Goal: Obtain resource: Obtain resource

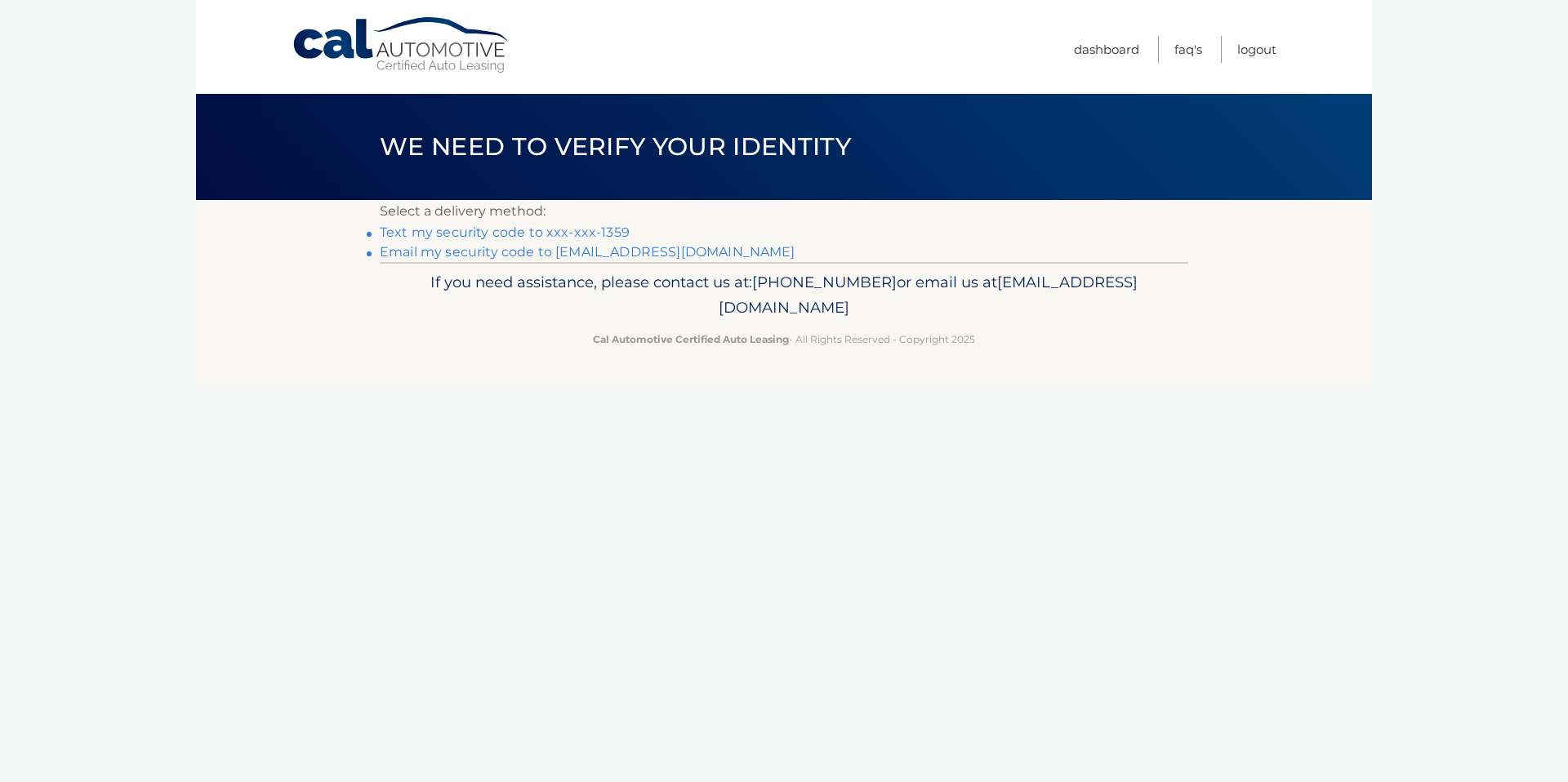
click at [597, 229] on link "Text my security code to xxx-xxx-1359" at bounding box center [503, 232] width 249 height 16
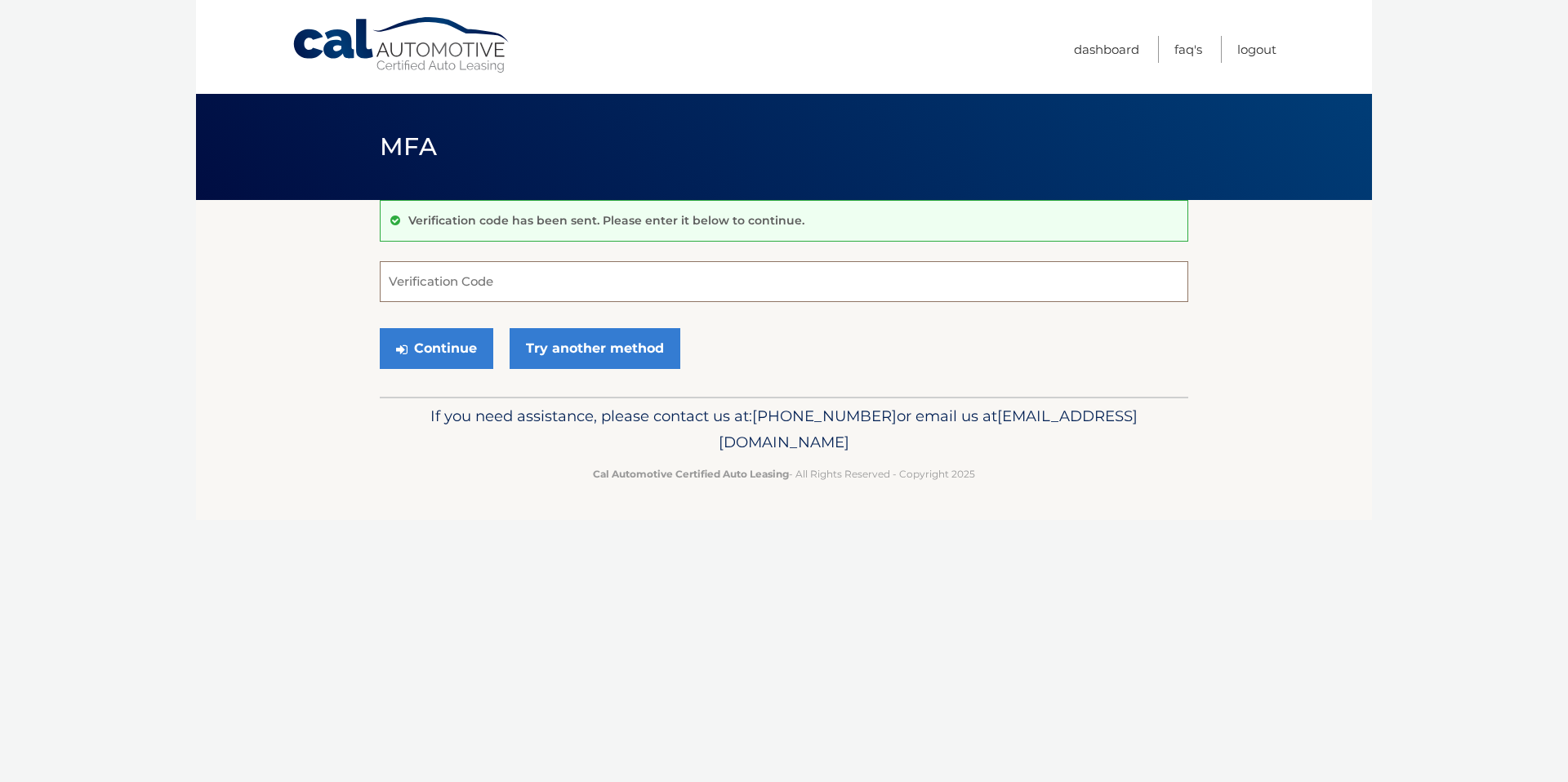
click at [567, 278] on input "Verification Code" at bounding box center [783, 281] width 809 height 41
type input "882674"
click at [429, 341] on button "Continue" at bounding box center [436, 348] width 113 height 41
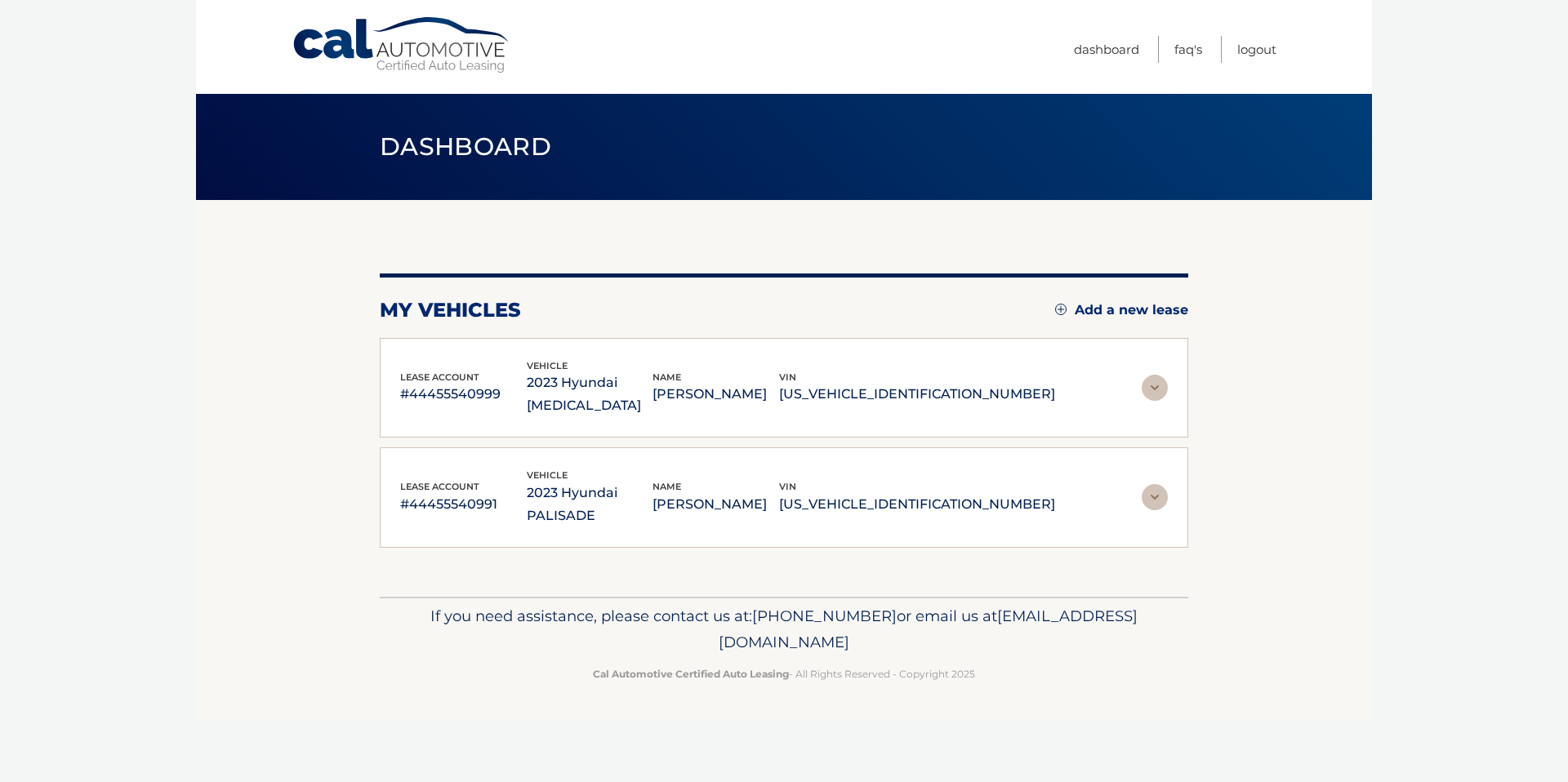
click at [1151, 381] on img at bounding box center [1154, 387] width 26 height 26
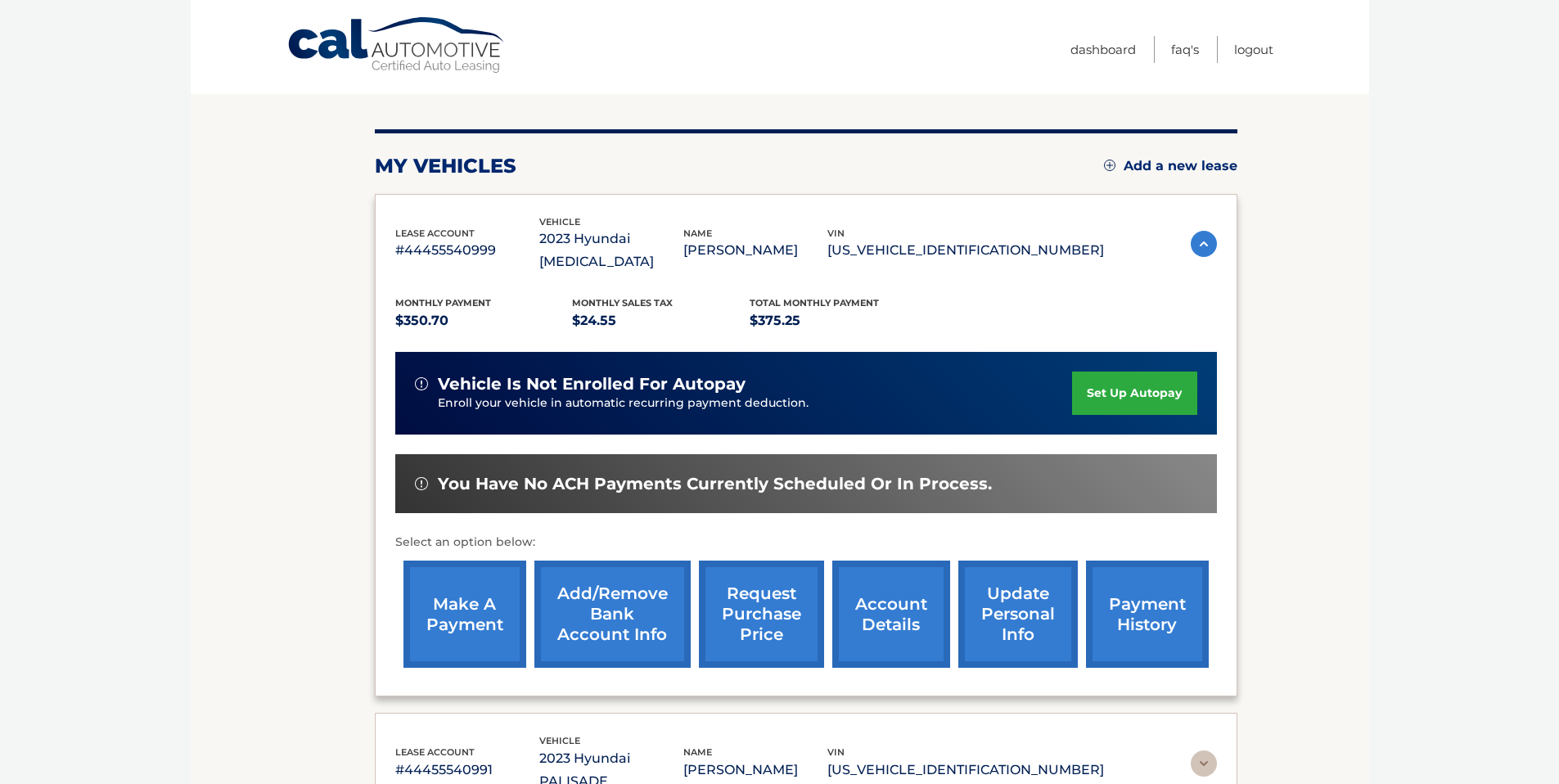
scroll to position [302, 0]
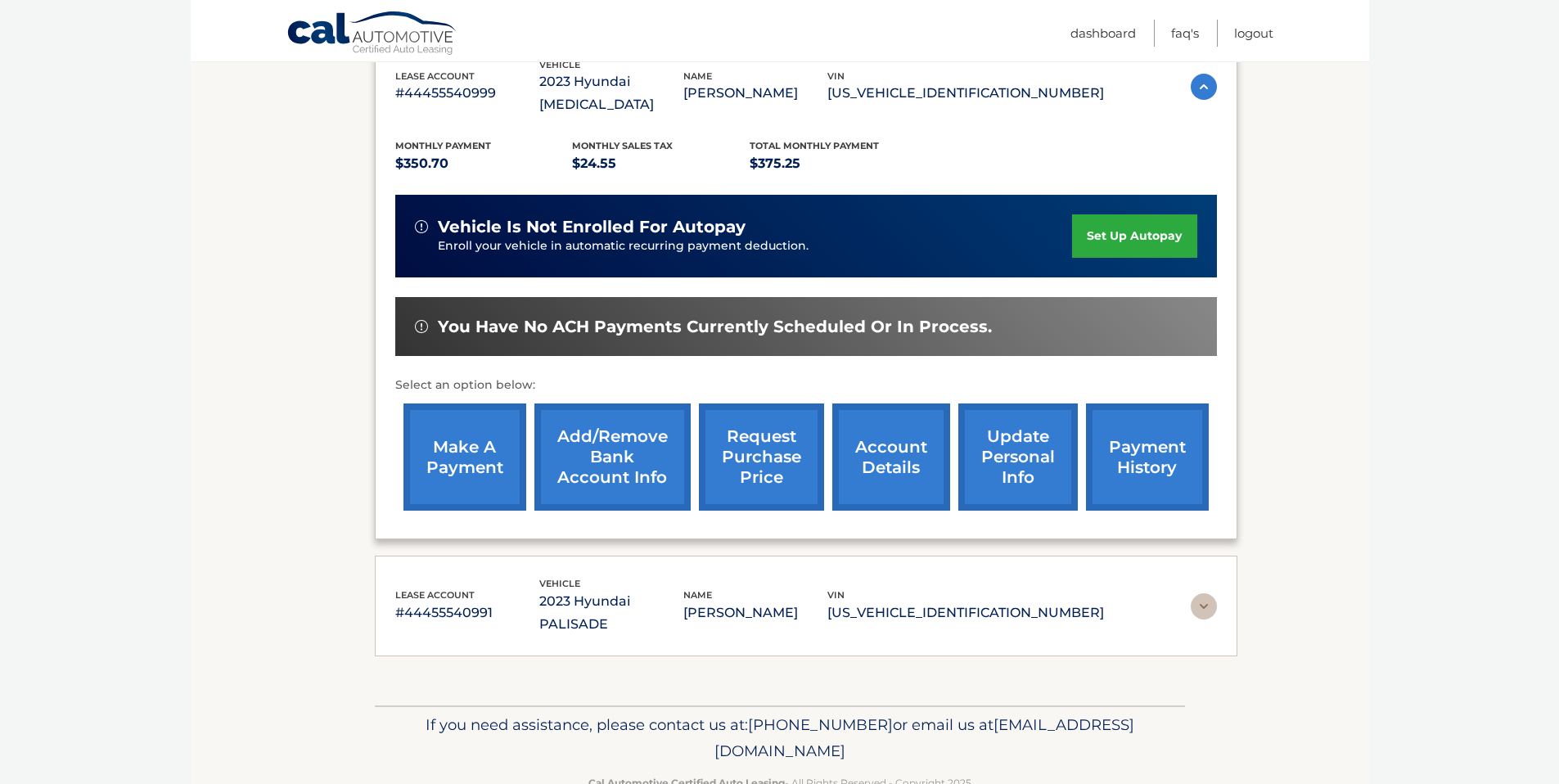
click at [460, 465] on link "make a payment" at bounding box center [465, 457] width 123 height 107
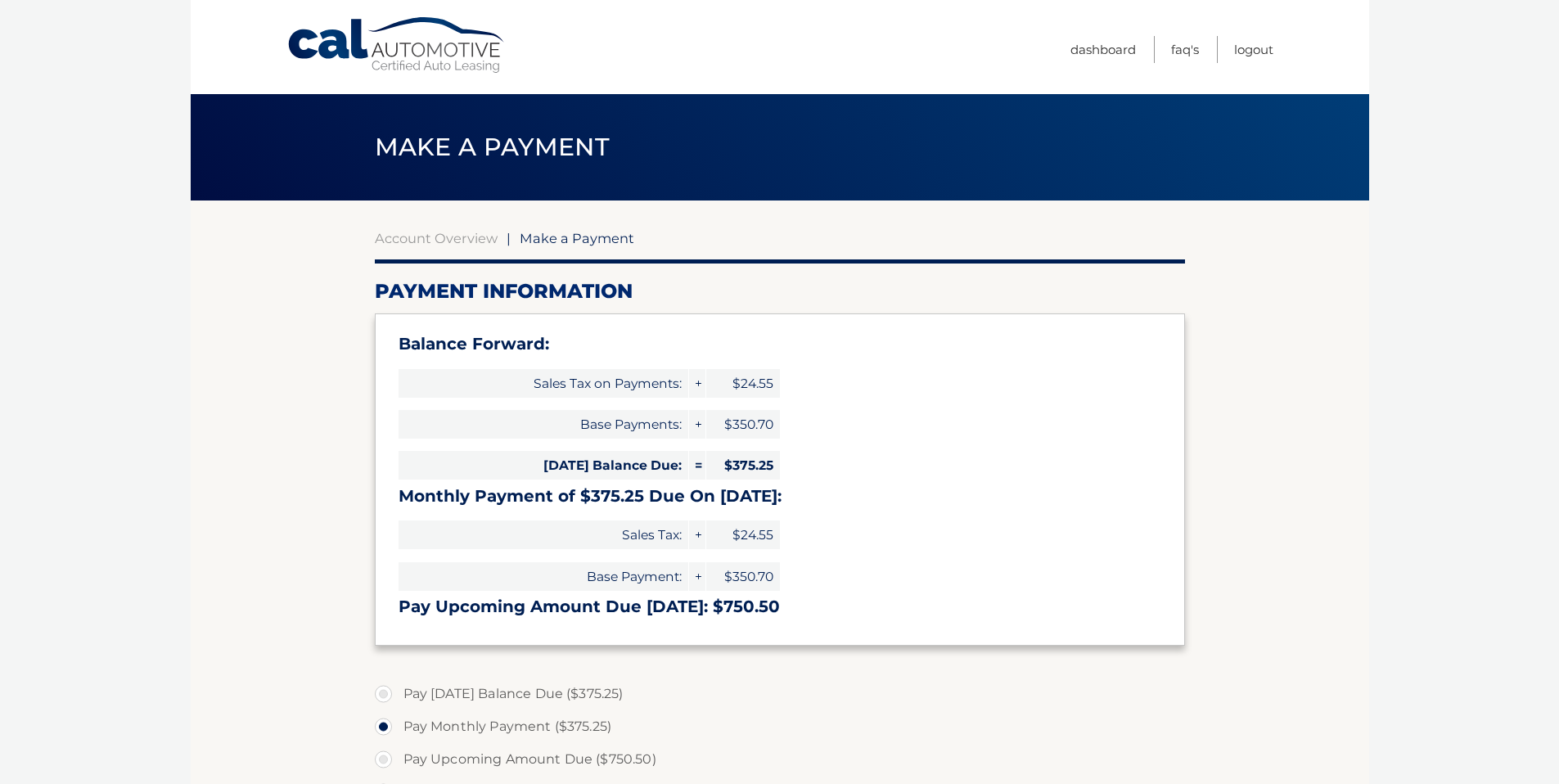
select select "YmQyNzNlOTgtOGYzMy00YWI0LTg0YzUtOTA5YmEwMTI5MGNi"
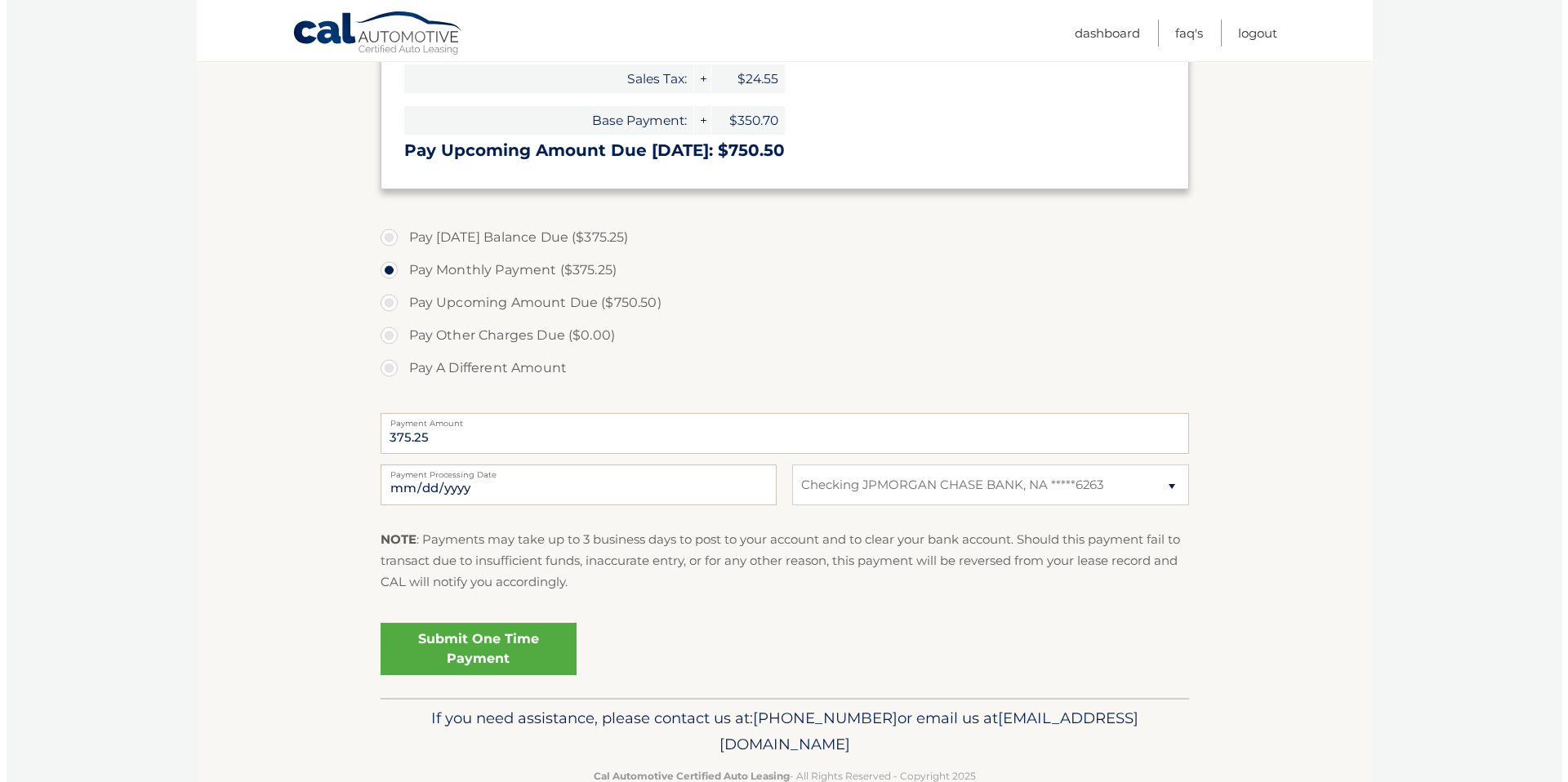
scroll to position [459, 0]
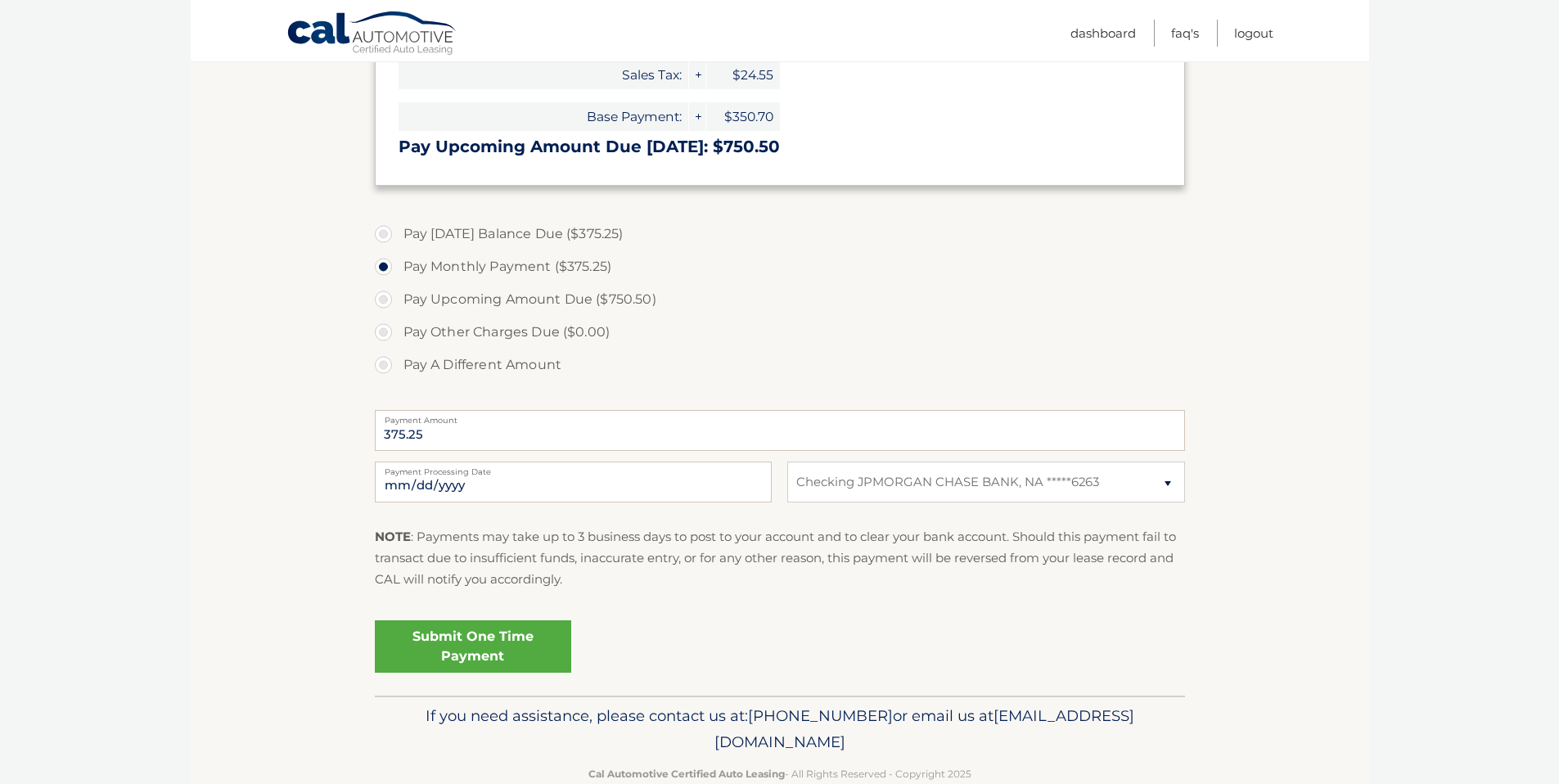
click at [459, 654] on link "Submit One Time Payment" at bounding box center [473, 646] width 196 height 52
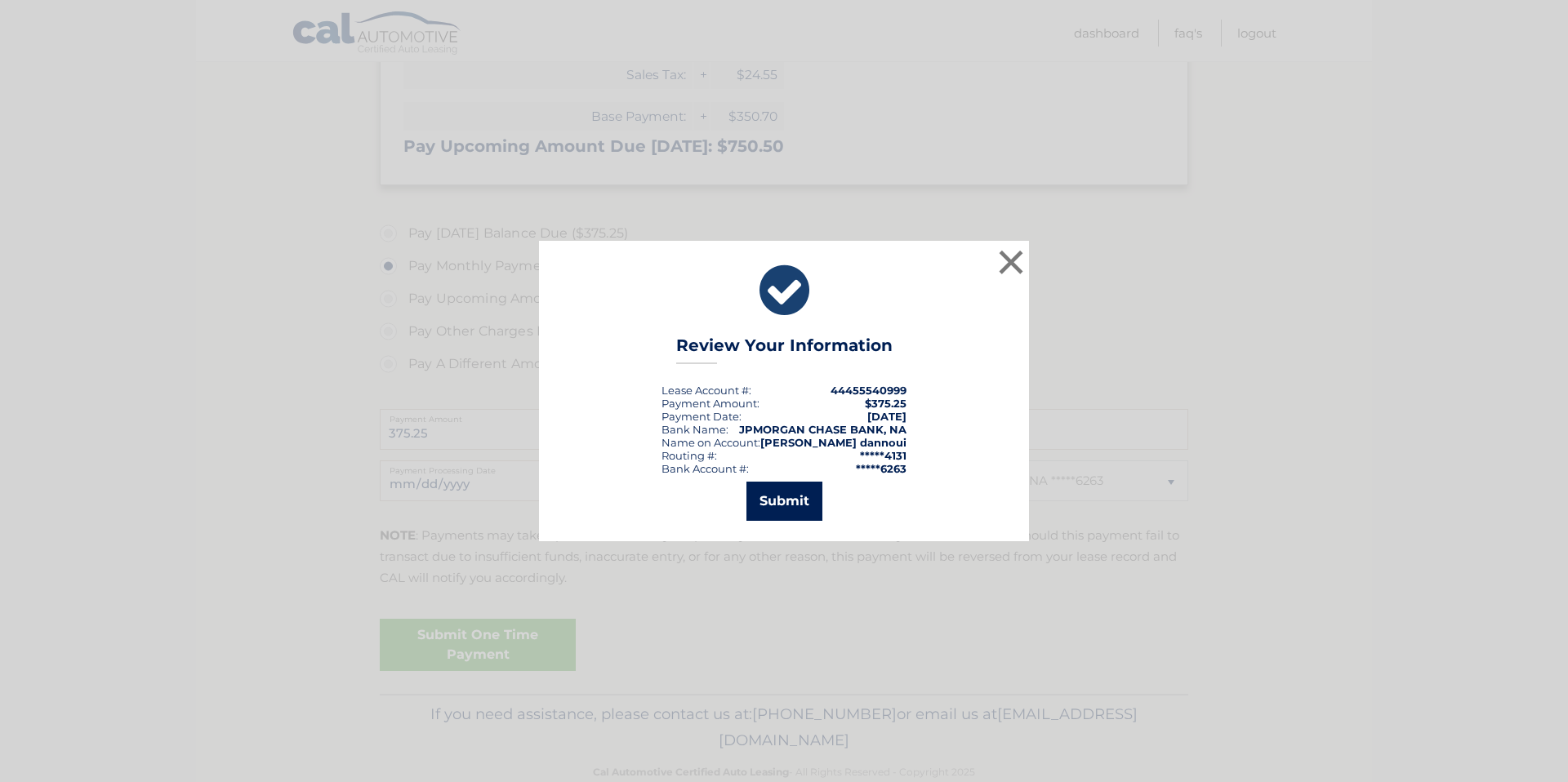
click at [768, 513] on button "Submit" at bounding box center [784, 501] width 76 height 39
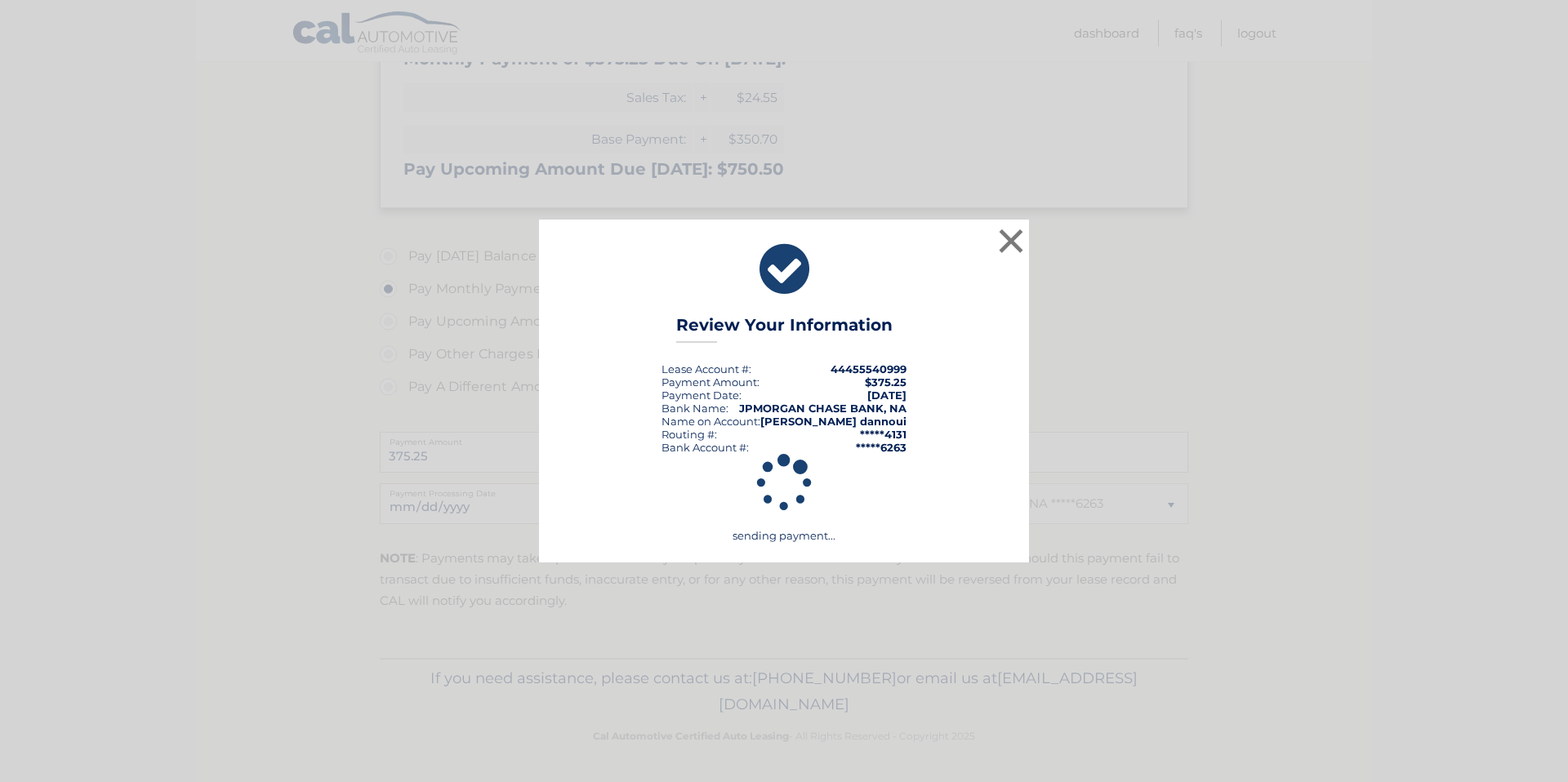
scroll to position [436, 0]
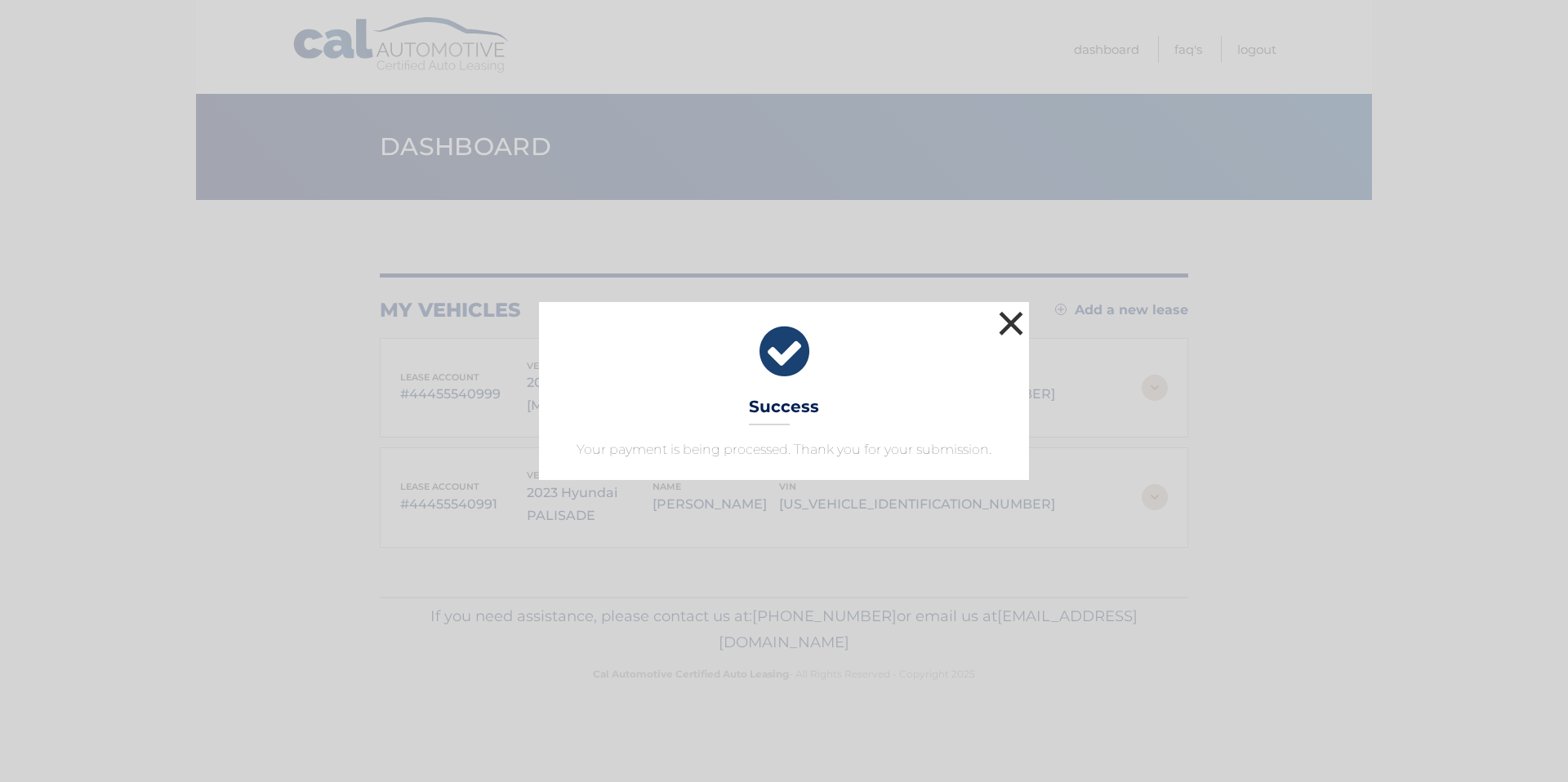
click at [1016, 318] on button "×" at bounding box center [1011, 323] width 33 height 33
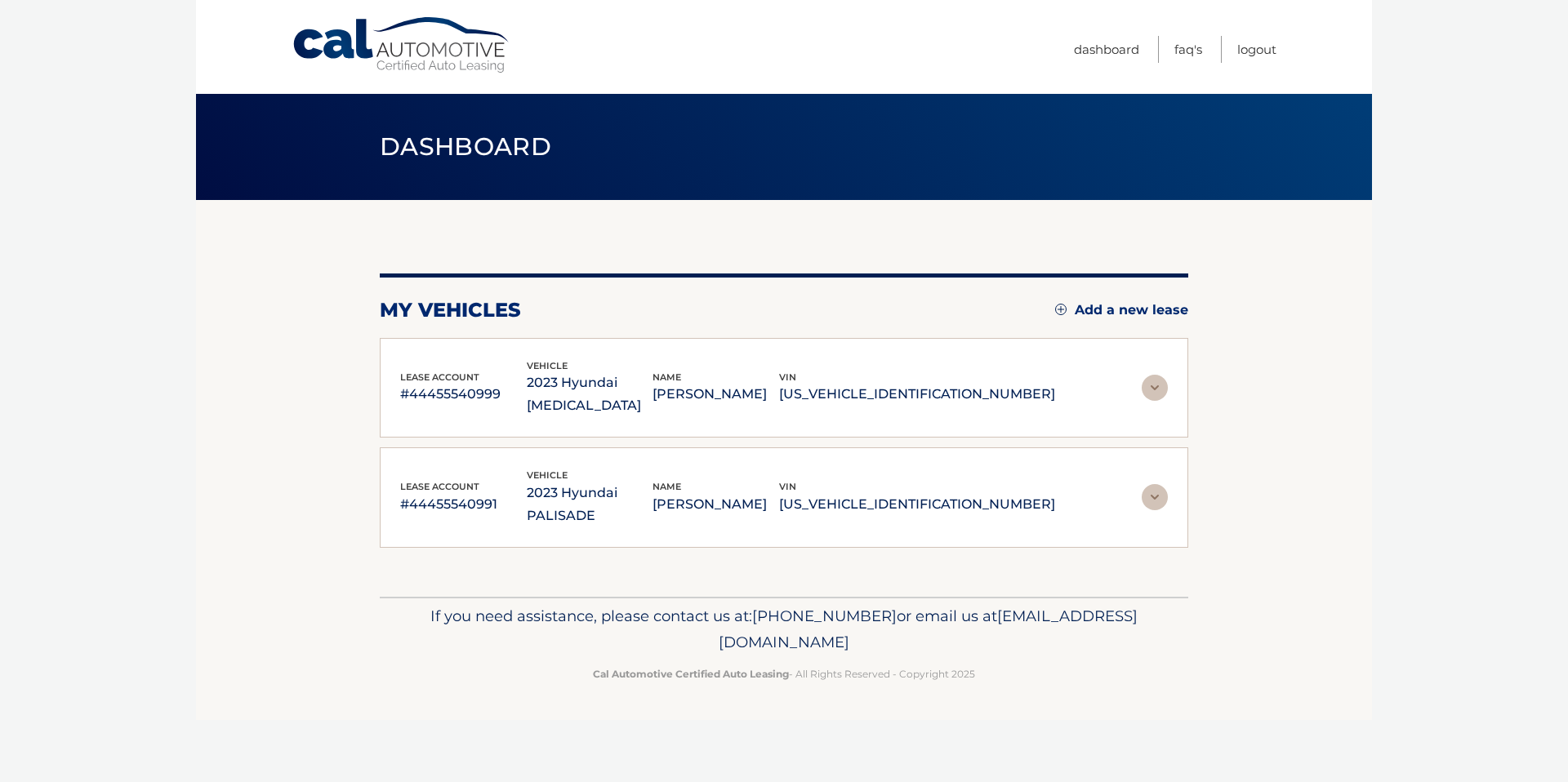
click at [1154, 484] on img at bounding box center [1154, 497] width 26 height 26
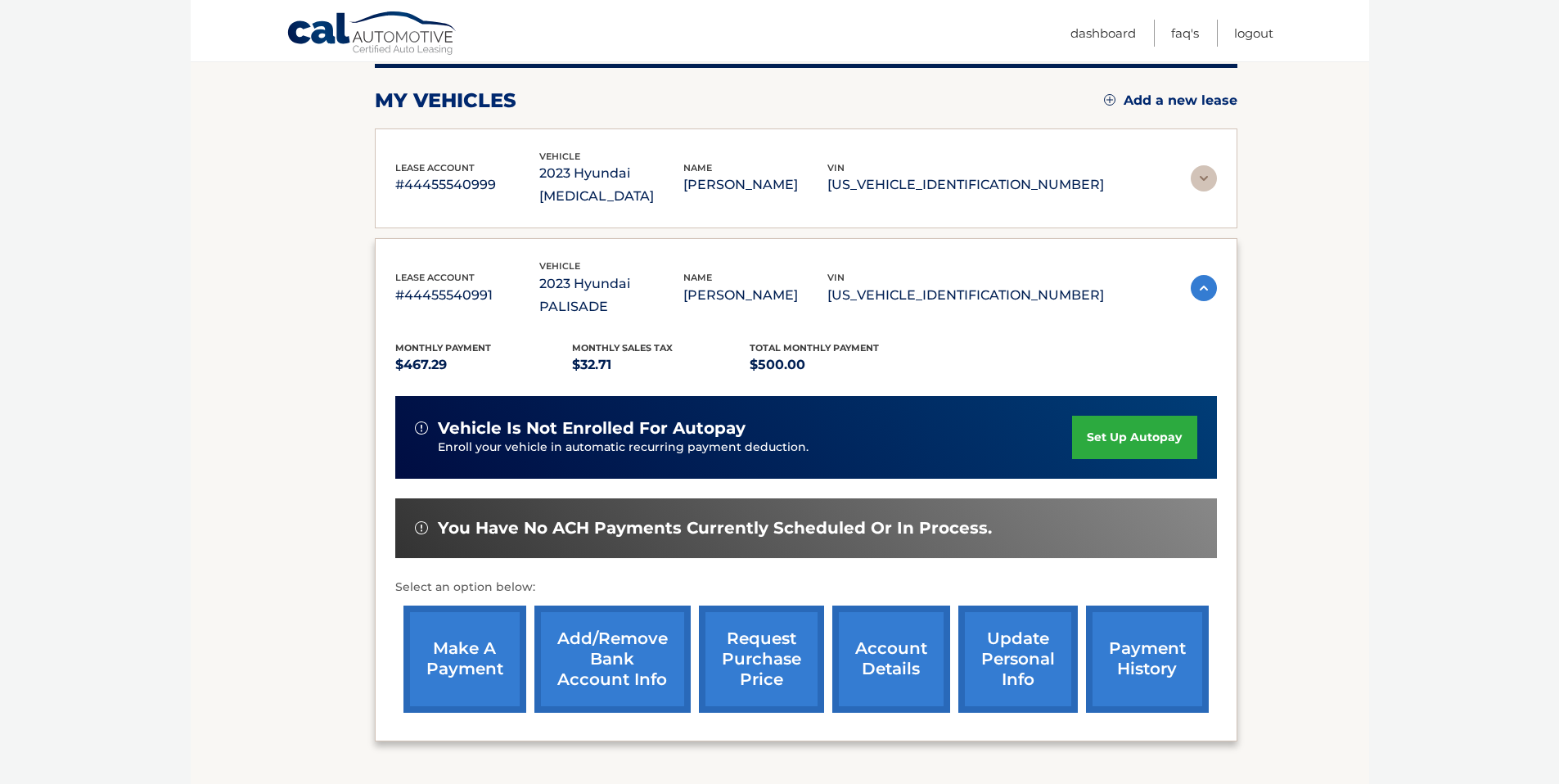
scroll to position [212, 0]
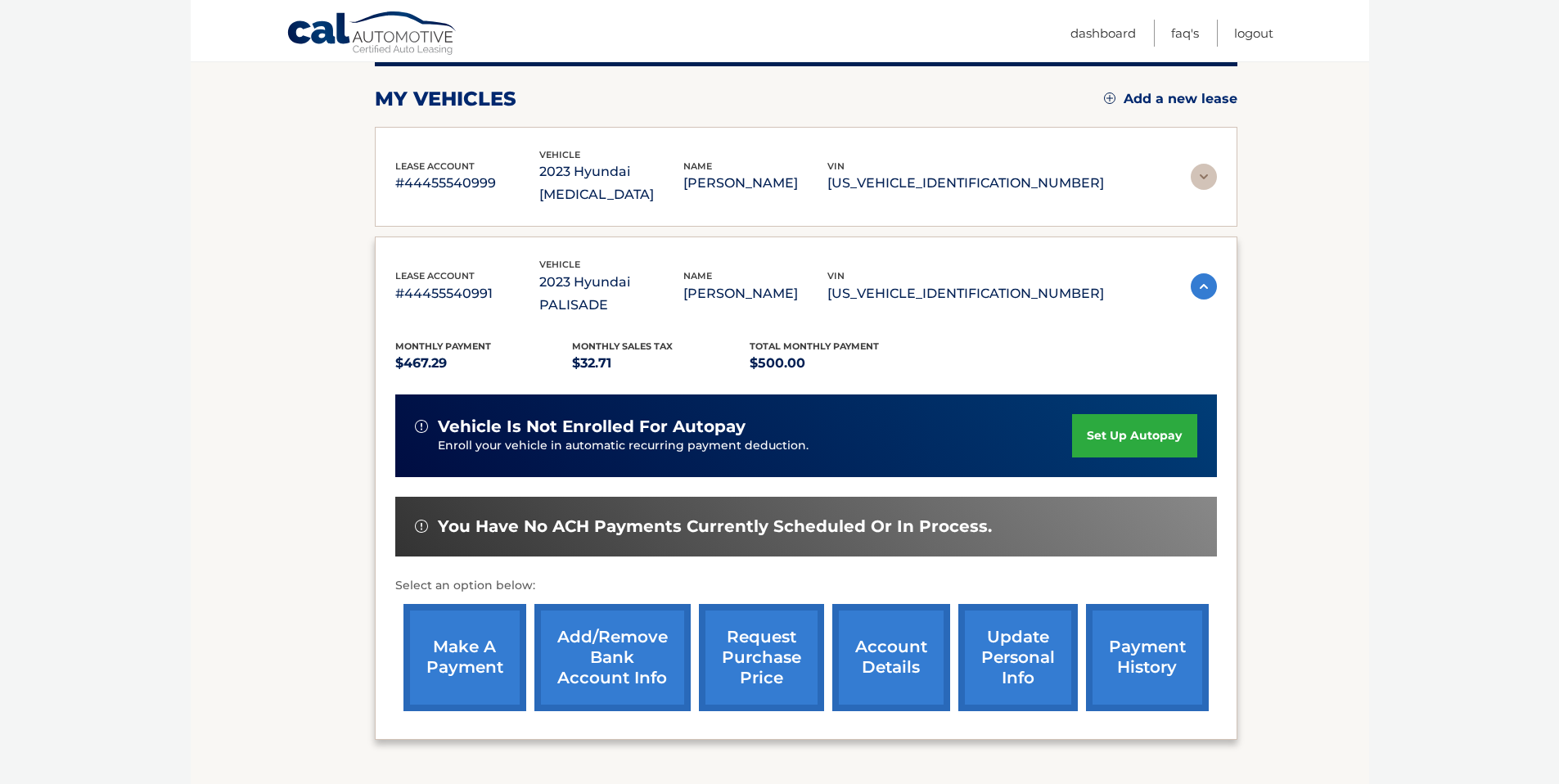
click at [465, 626] on link "make a payment" at bounding box center [465, 657] width 123 height 107
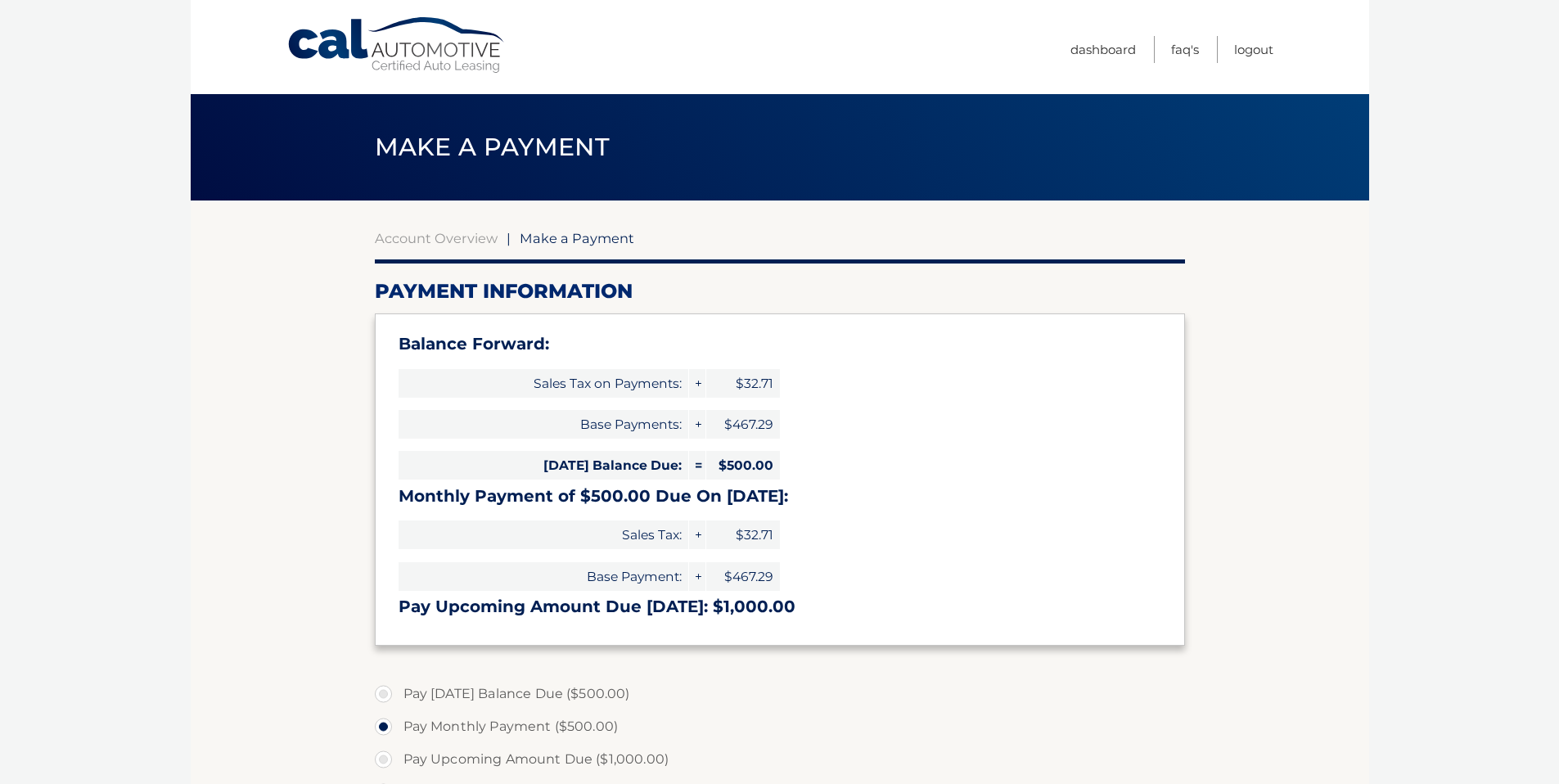
select select "ZjBjYjRhOWYtOTNiNy00YjQwLTkyYjMtMjJhZDY4YzU5ZTBk"
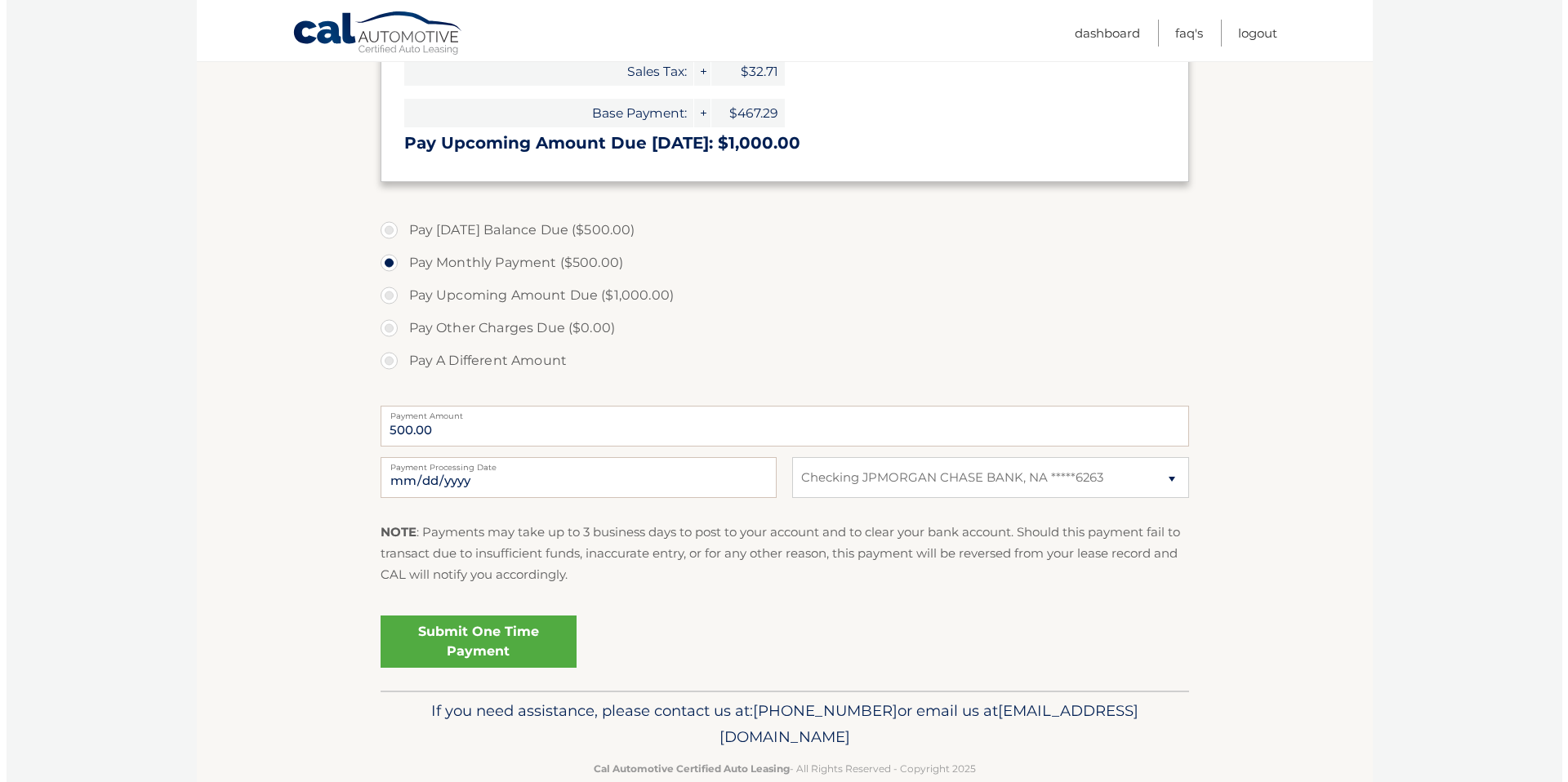
scroll to position [494, 0]
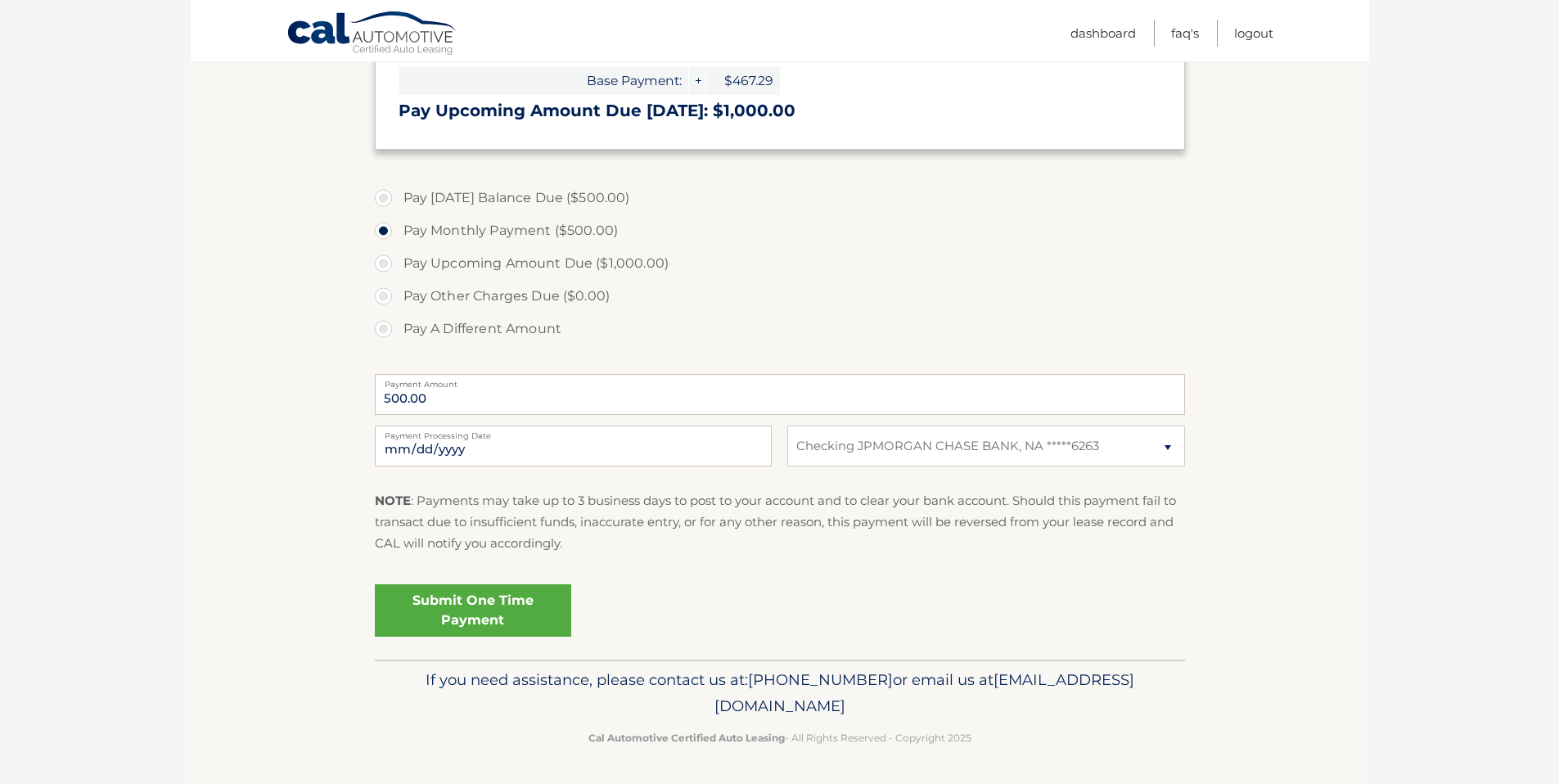
click at [451, 605] on link "Submit One Time Payment" at bounding box center [473, 610] width 196 height 52
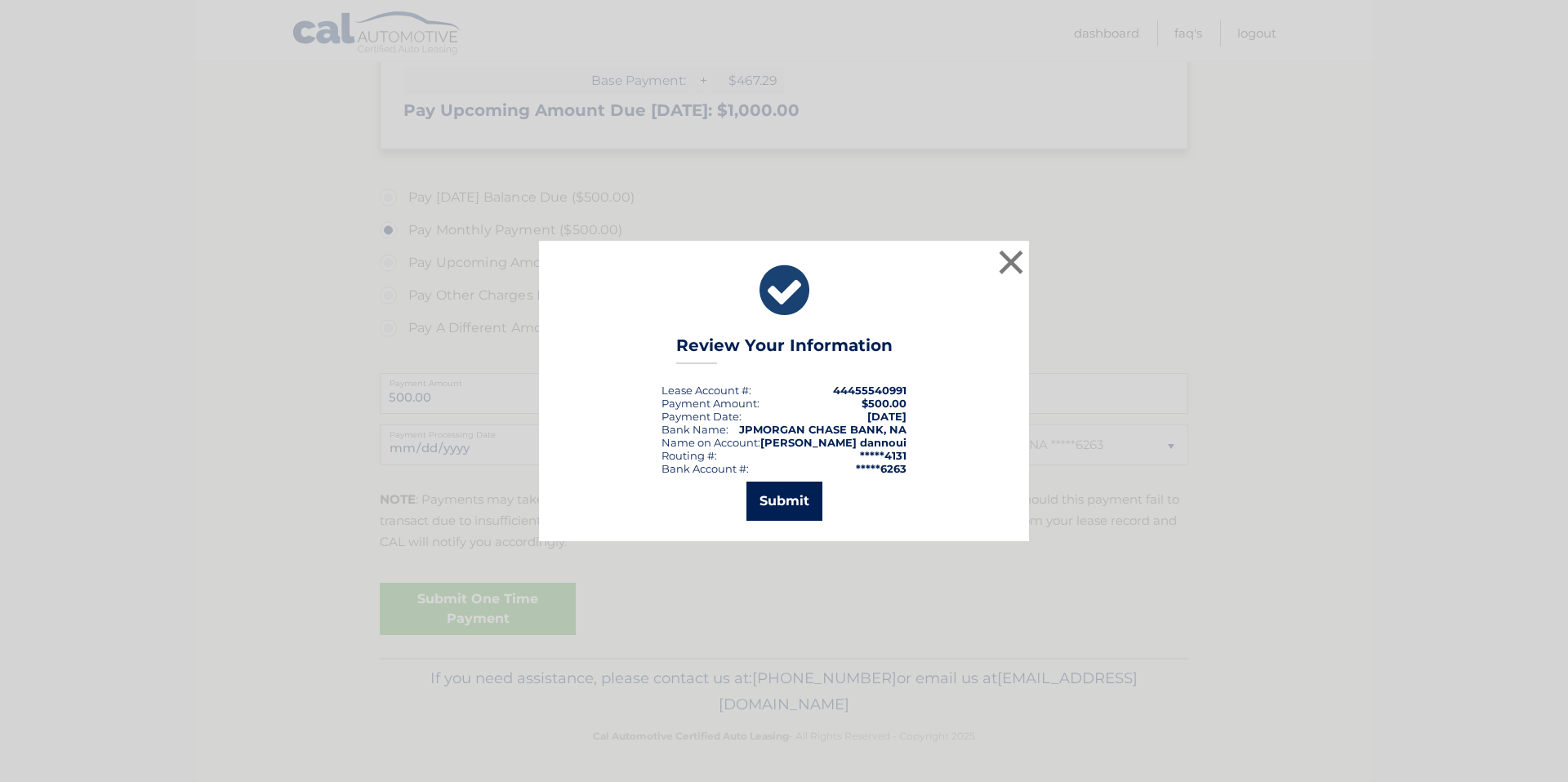
click at [800, 502] on button "Submit" at bounding box center [784, 501] width 76 height 39
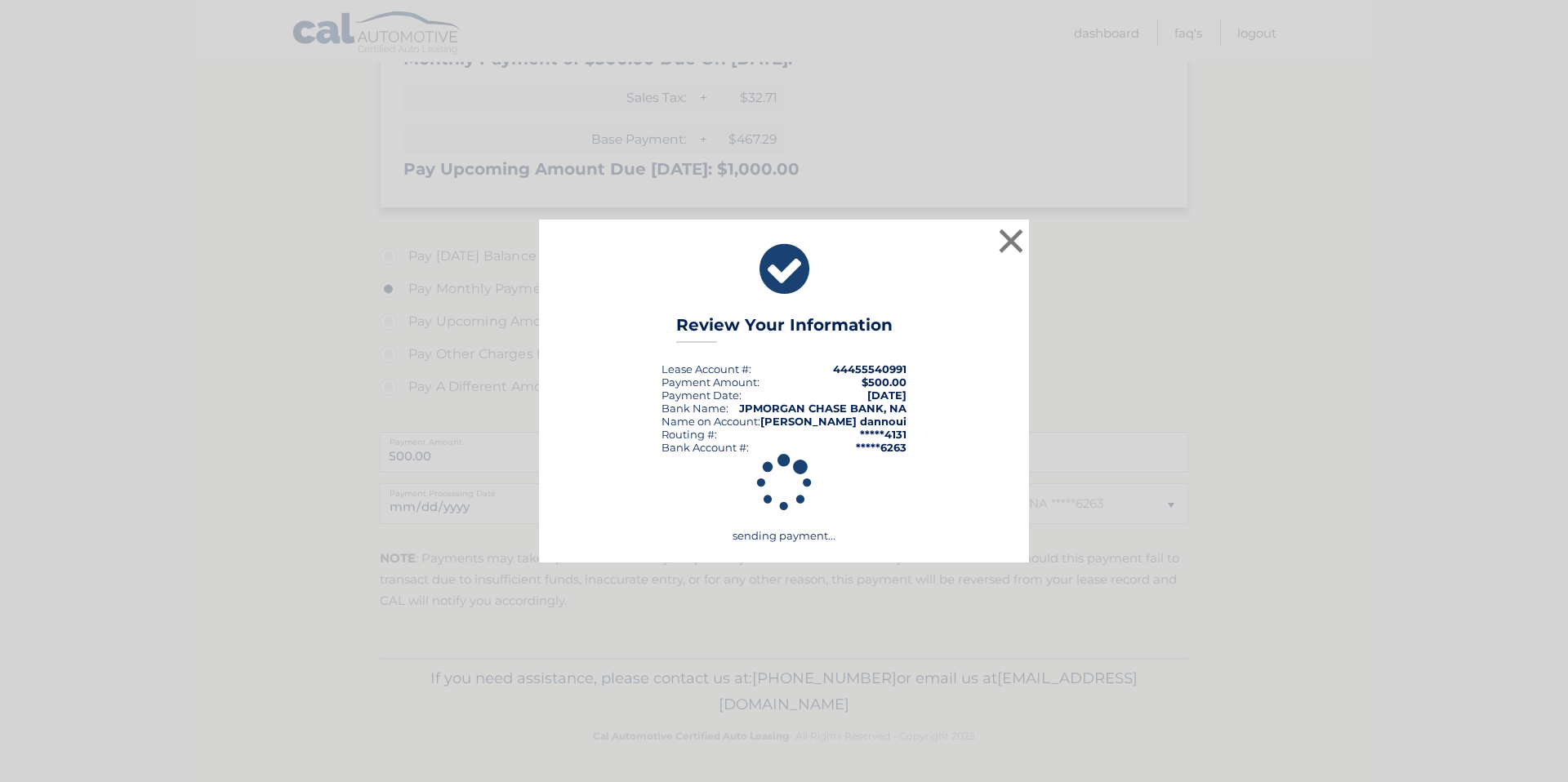
scroll to position [436, 0]
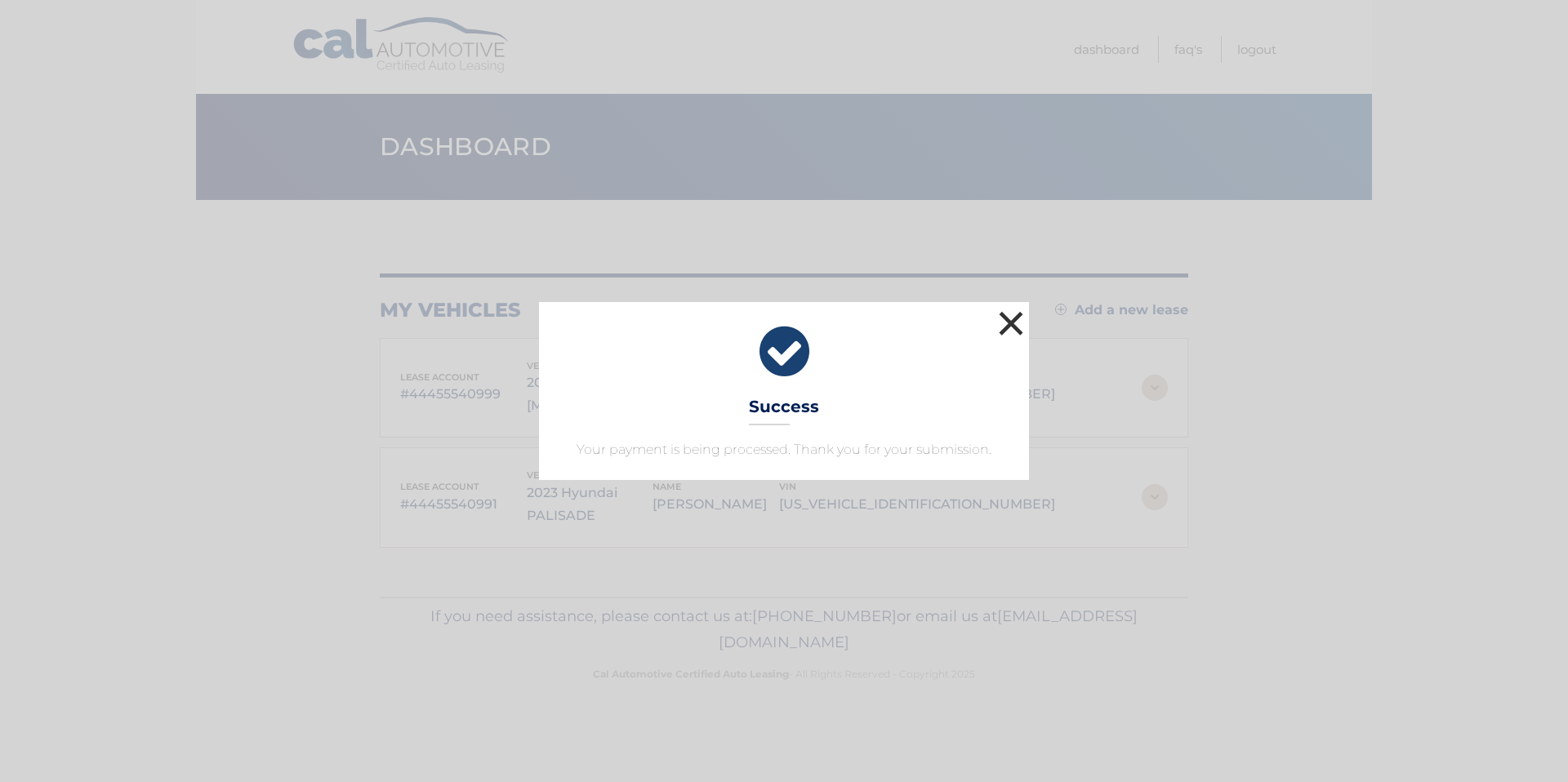
click at [1016, 326] on button "×" at bounding box center [1011, 323] width 33 height 33
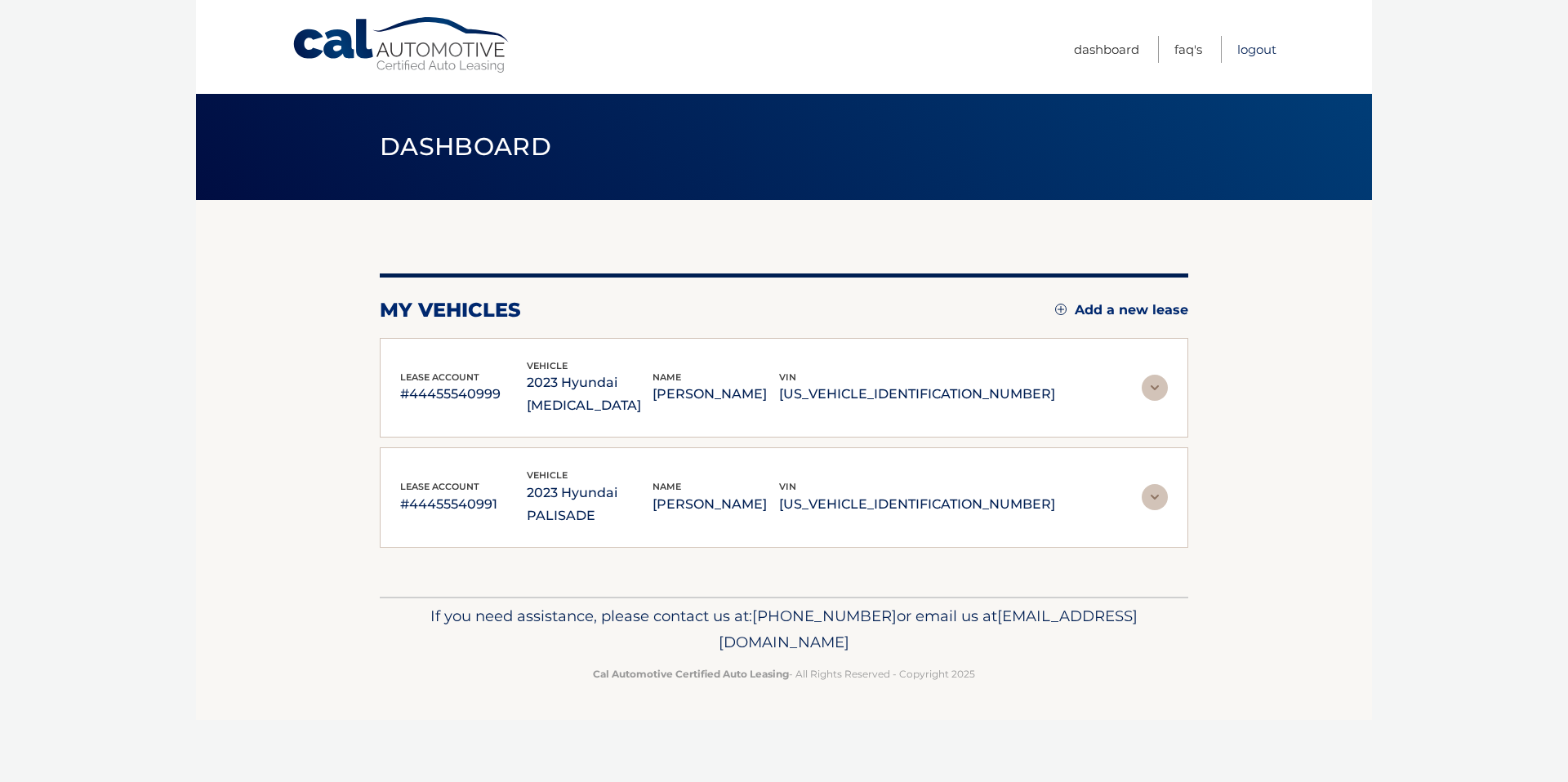
click at [1262, 50] on link "Logout" at bounding box center [1256, 48] width 39 height 26
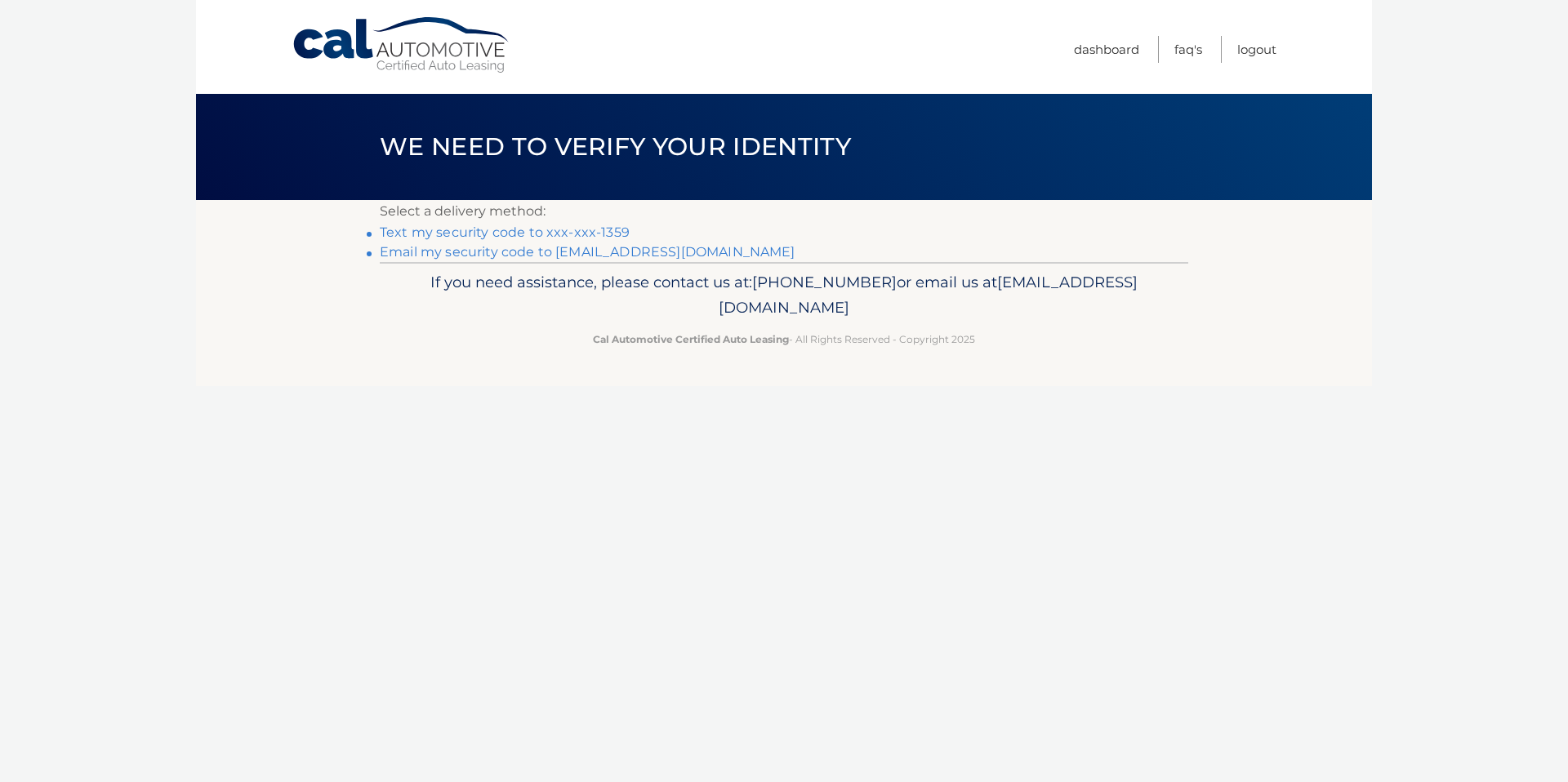
click at [595, 233] on link "Text my security code to xxx-xxx-1359" at bounding box center [503, 232] width 249 height 16
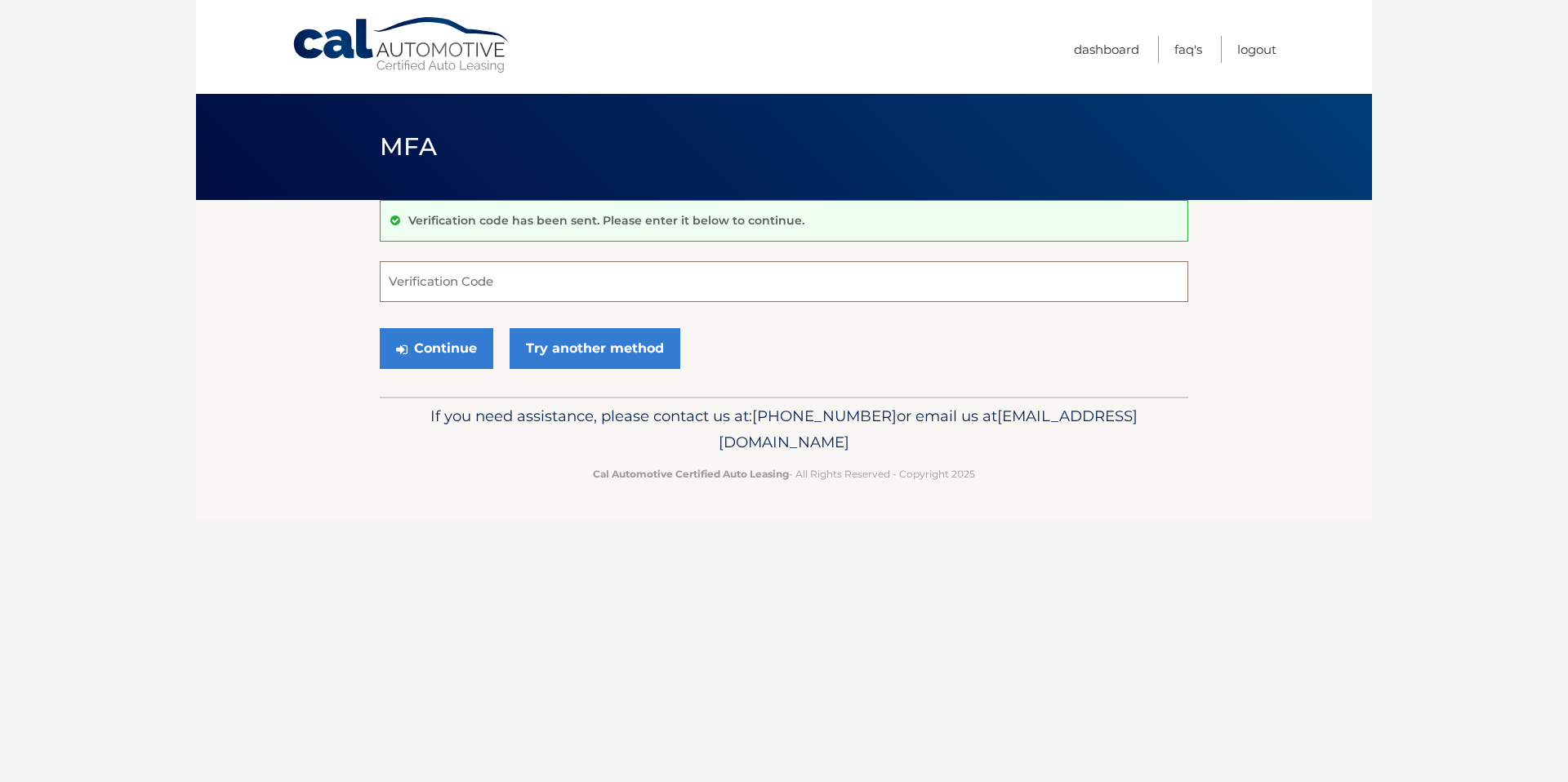
click at [442, 278] on input "Verification Code" at bounding box center [783, 281] width 809 height 41
type input "754988"
click at [441, 354] on button "Continue" at bounding box center [436, 348] width 113 height 41
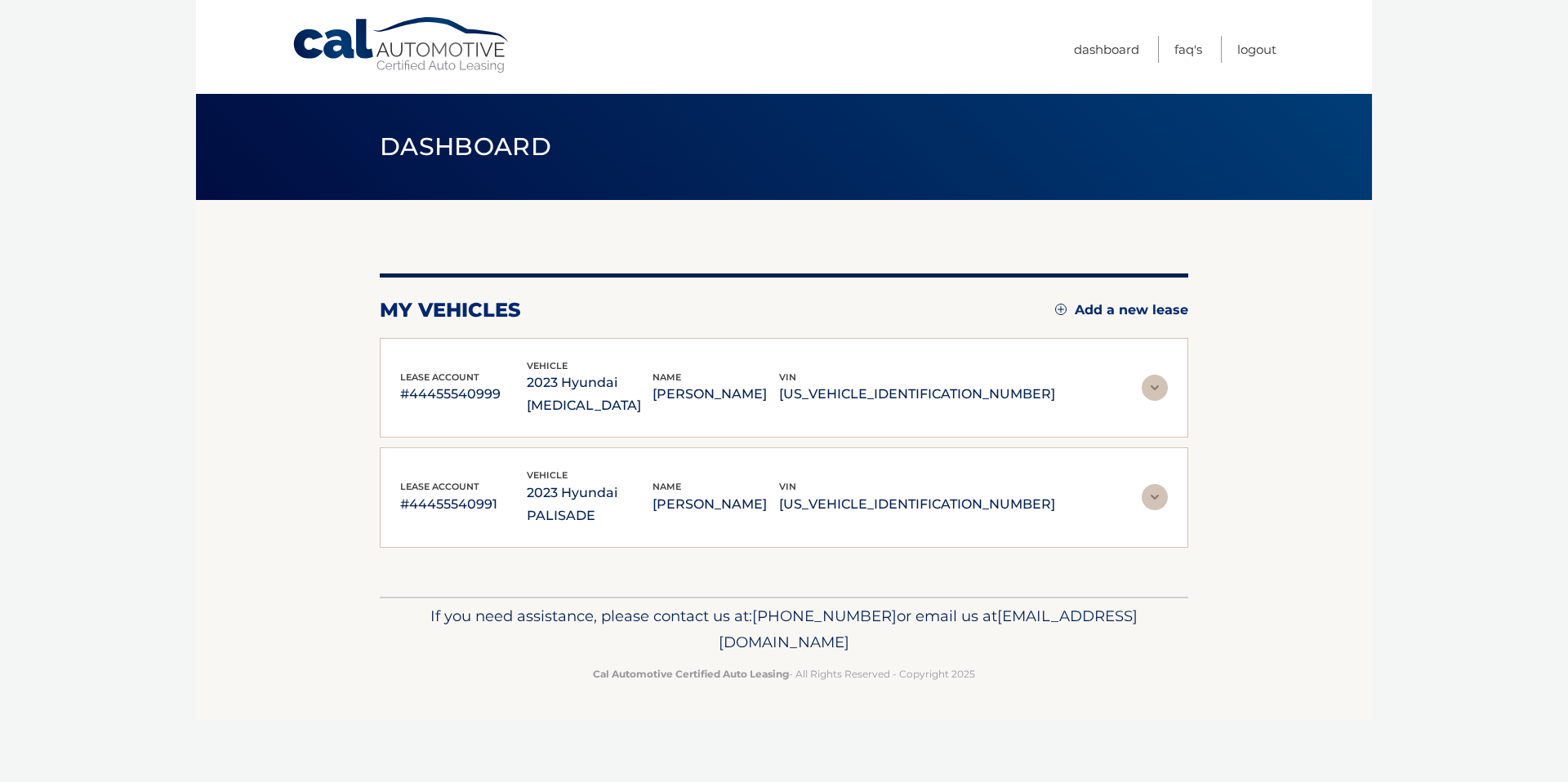
click at [1158, 382] on img at bounding box center [1154, 387] width 26 height 26
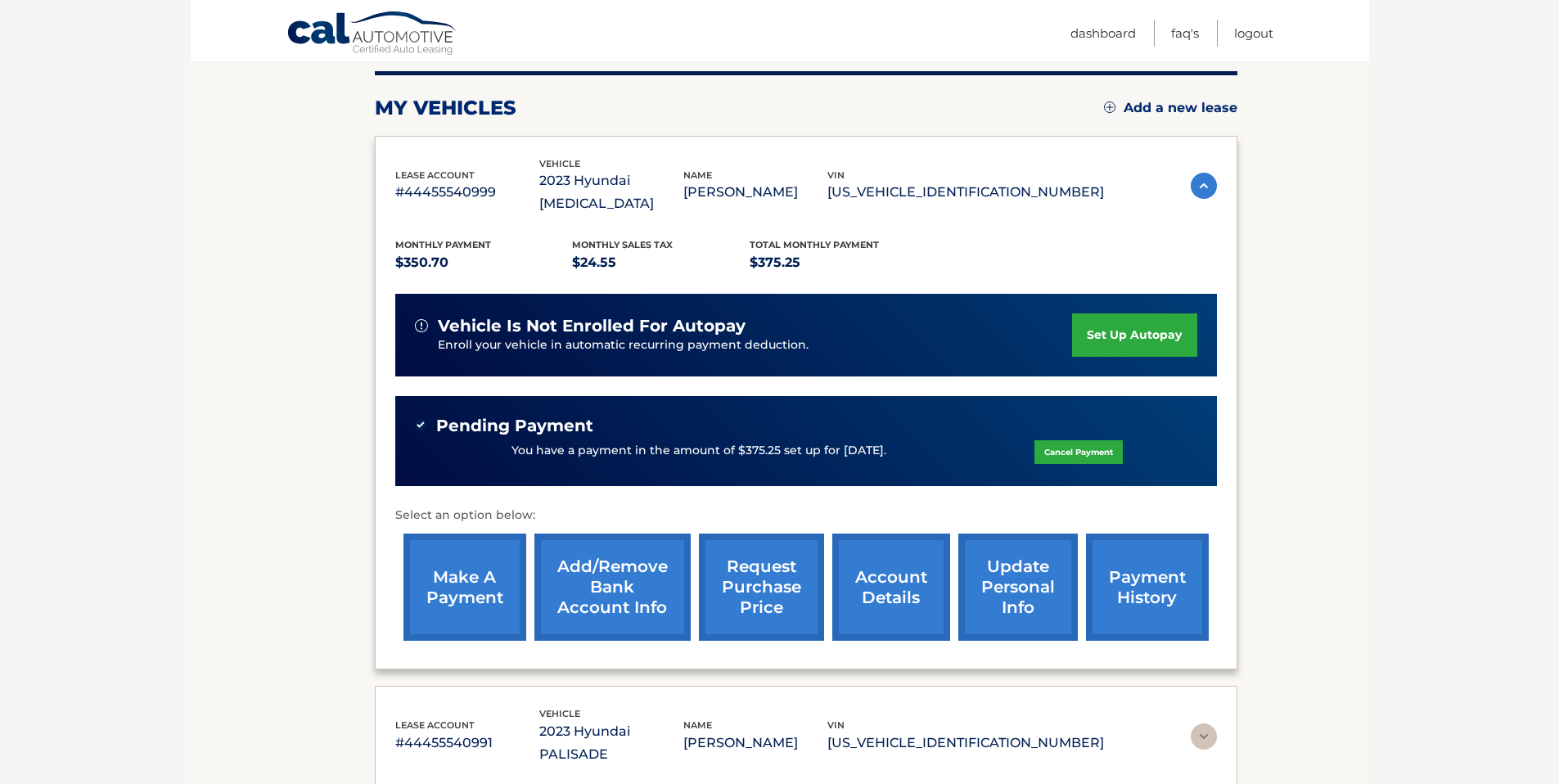
scroll to position [216, 0]
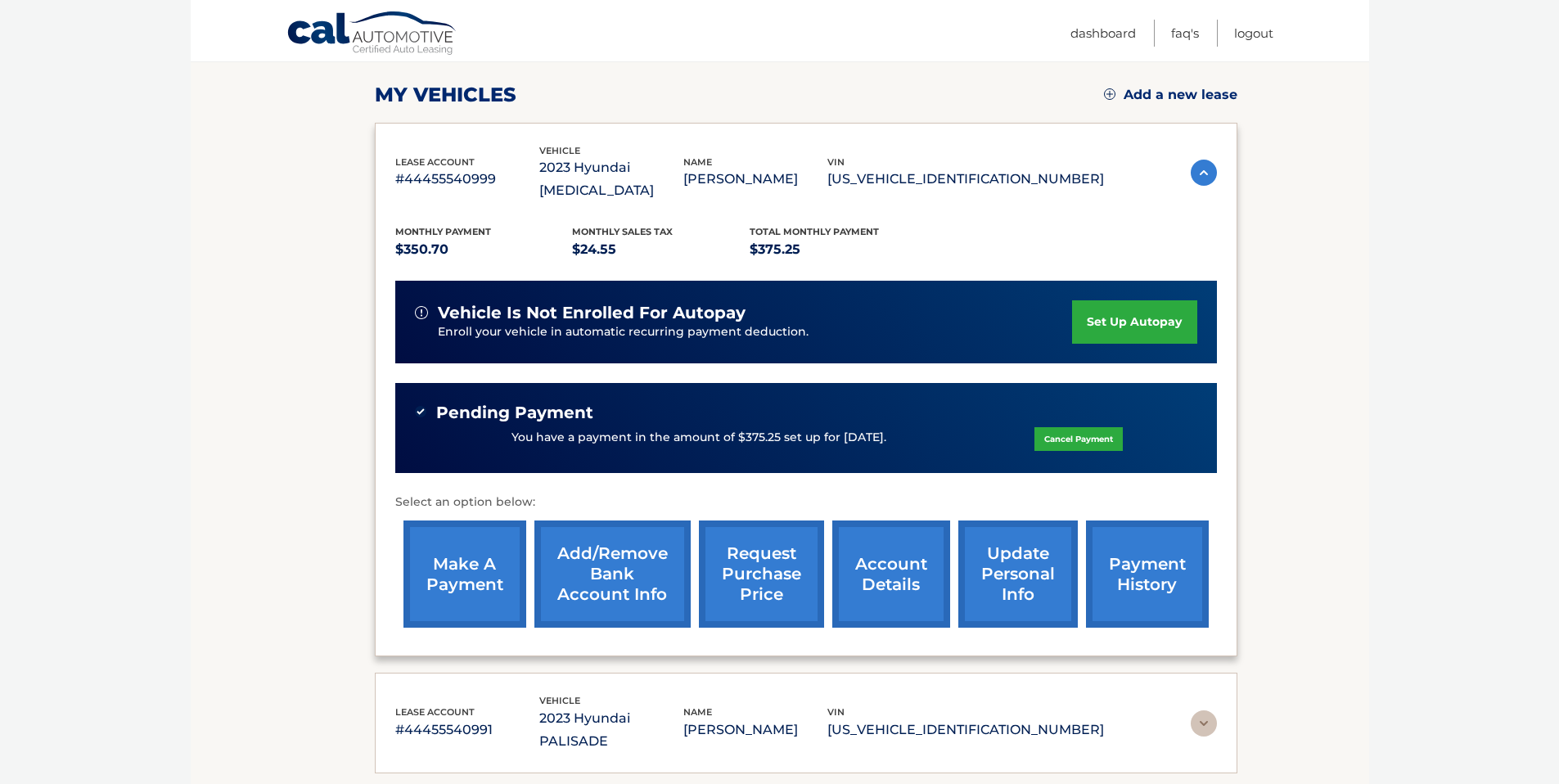
click at [739, 551] on link "request purchase price" at bounding box center [761, 573] width 125 height 107
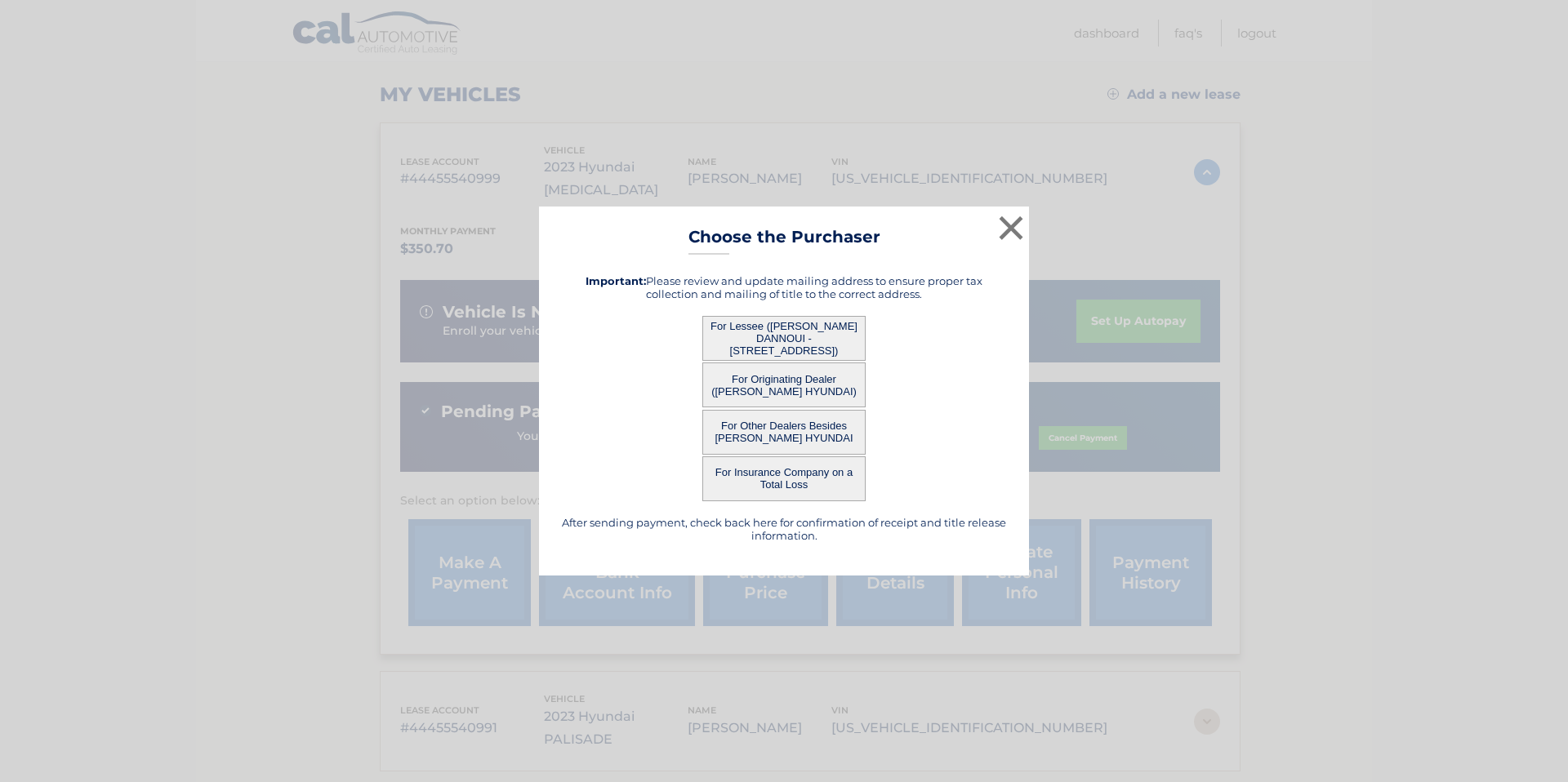
click at [782, 348] on button "For Lessee ([PERSON_NAME] DANNOUI - [STREET_ADDRESS])" at bounding box center [783, 338] width 164 height 45
click at [775, 337] on button "For Lessee ([PERSON_NAME] DANNOUI - [STREET_ADDRESS])" at bounding box center [783, 338] width 164 height 45
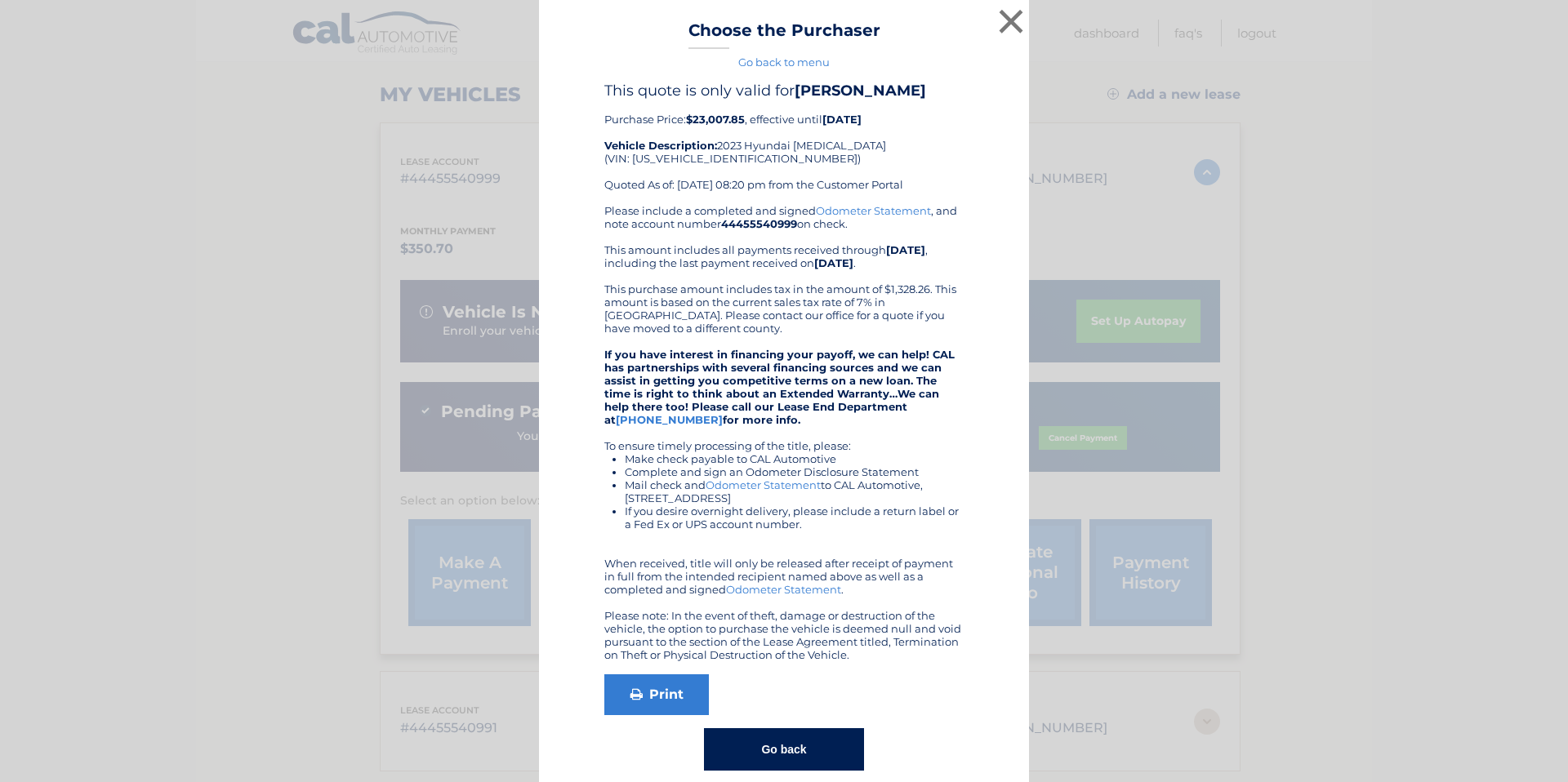
click at [756, 751] on button "Go back" at bounding box center [783, 749] width 159 height 42
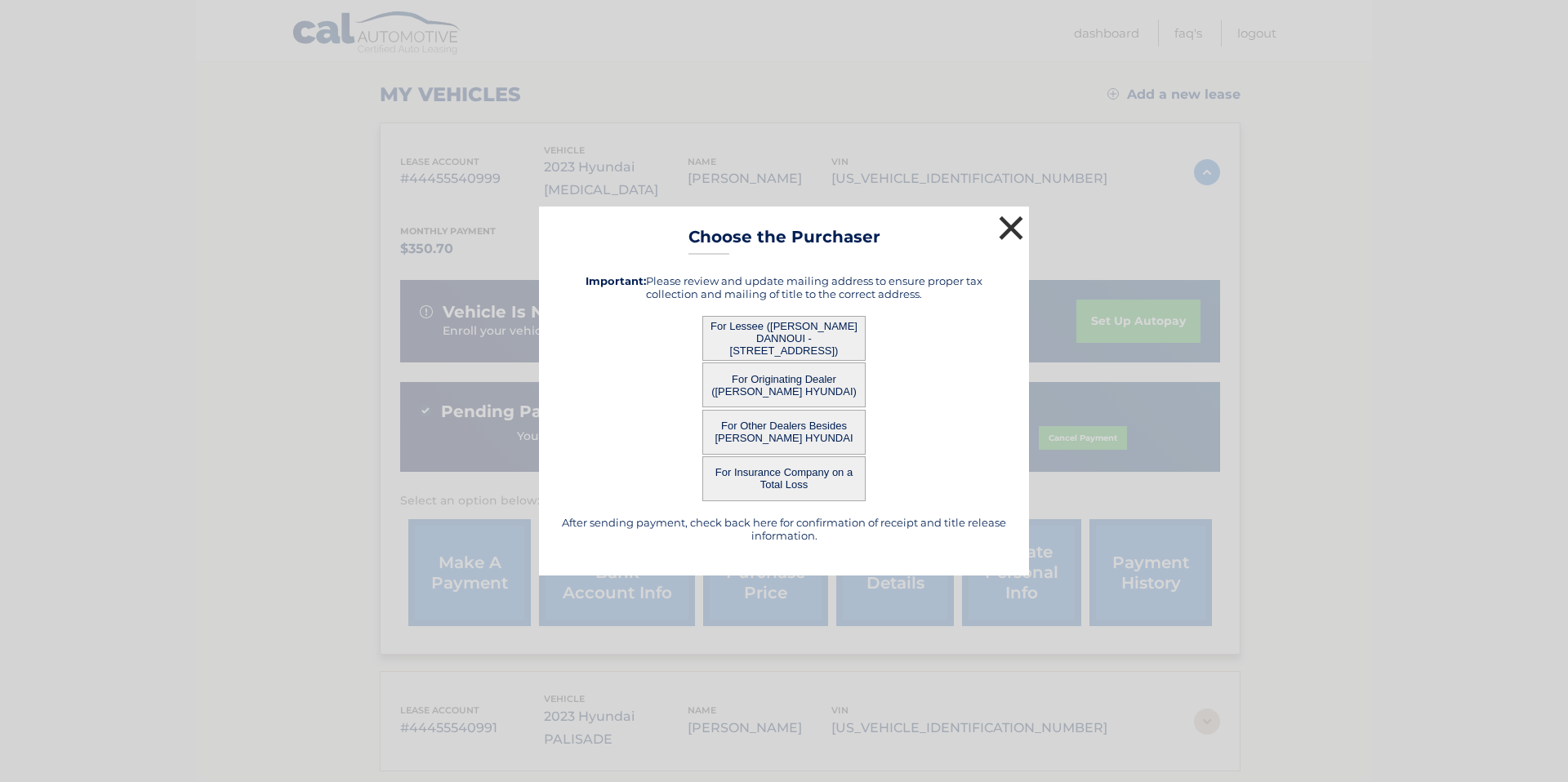
click at [1008, 236] on button "×" at bounding box center [1011, 227] width 33 height 33
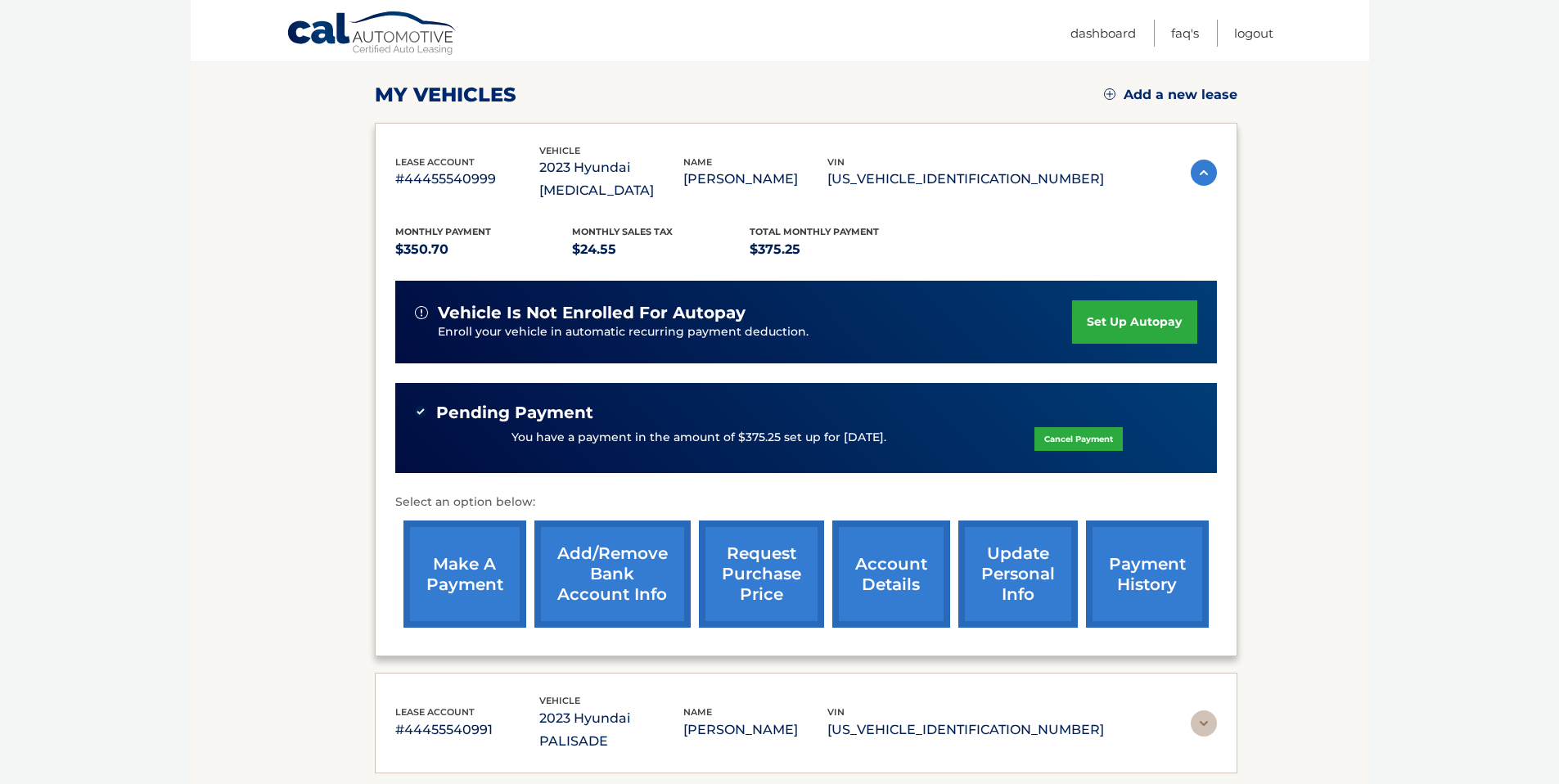
click at [1207, 163] on img at bounding box center [1204, 172] width 27 height 27
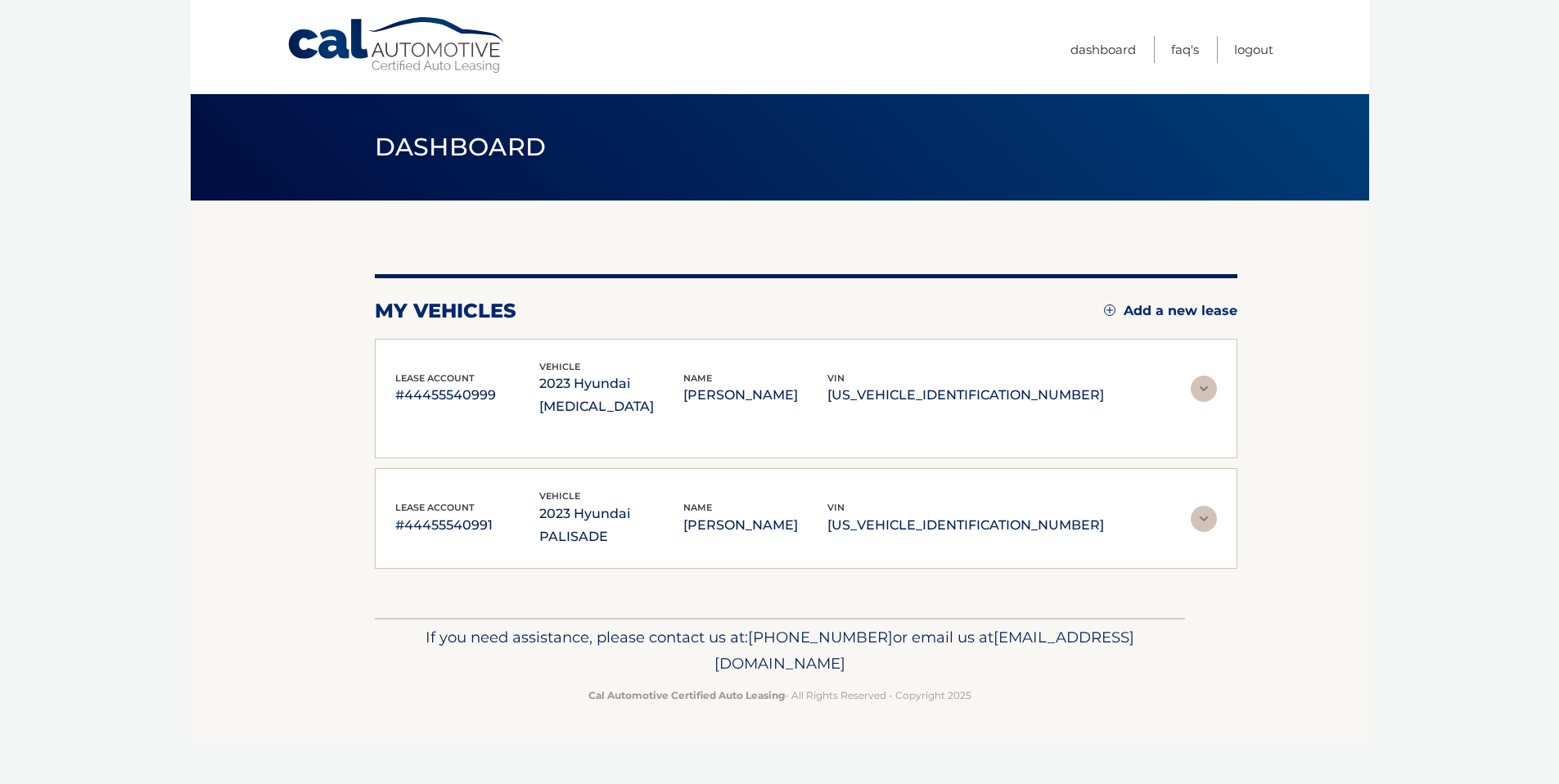
scroll to position [0, 0]
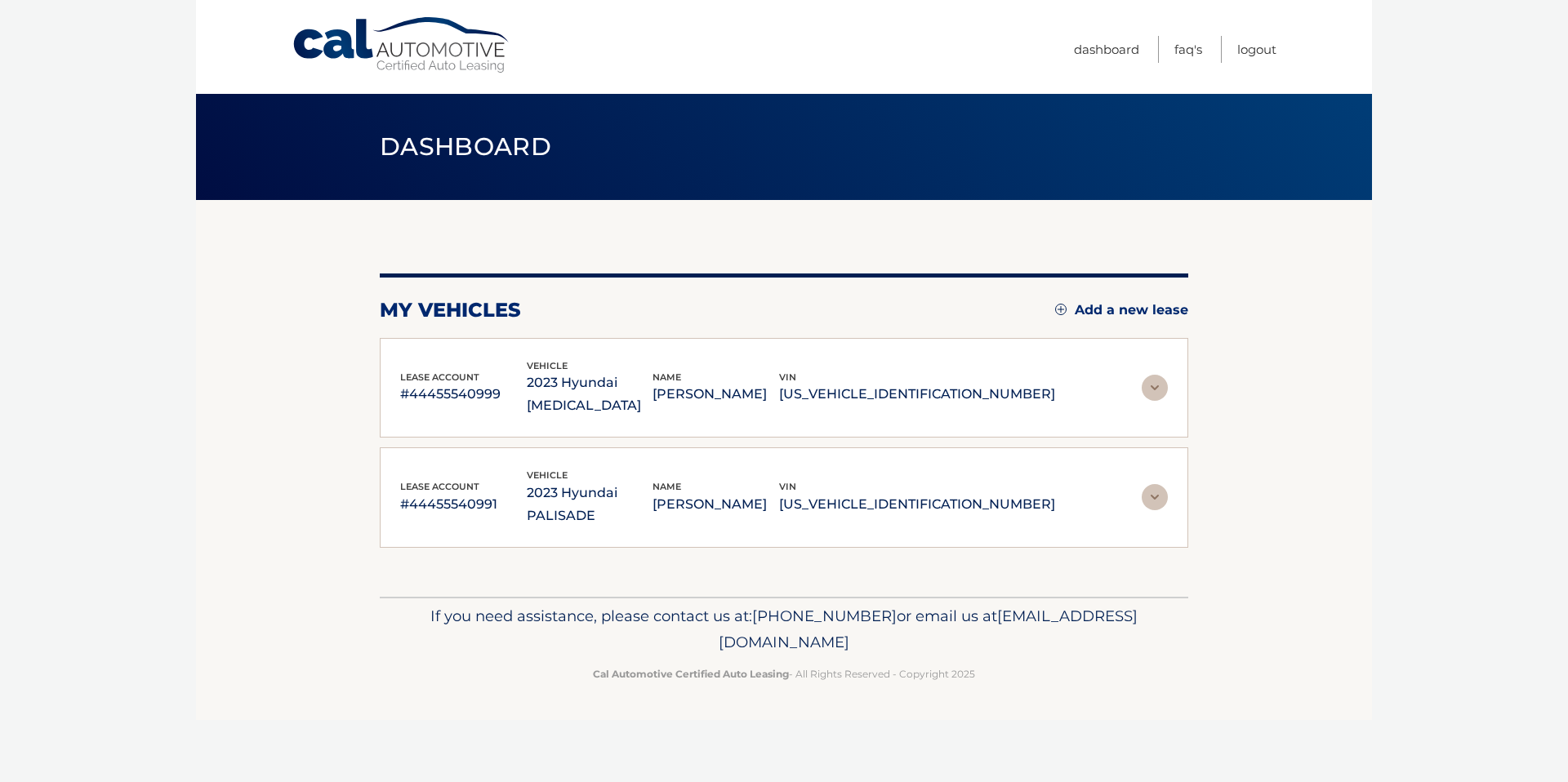
click at [1157, 484] on img at bounding box center [1154, 497] width 26 height 26
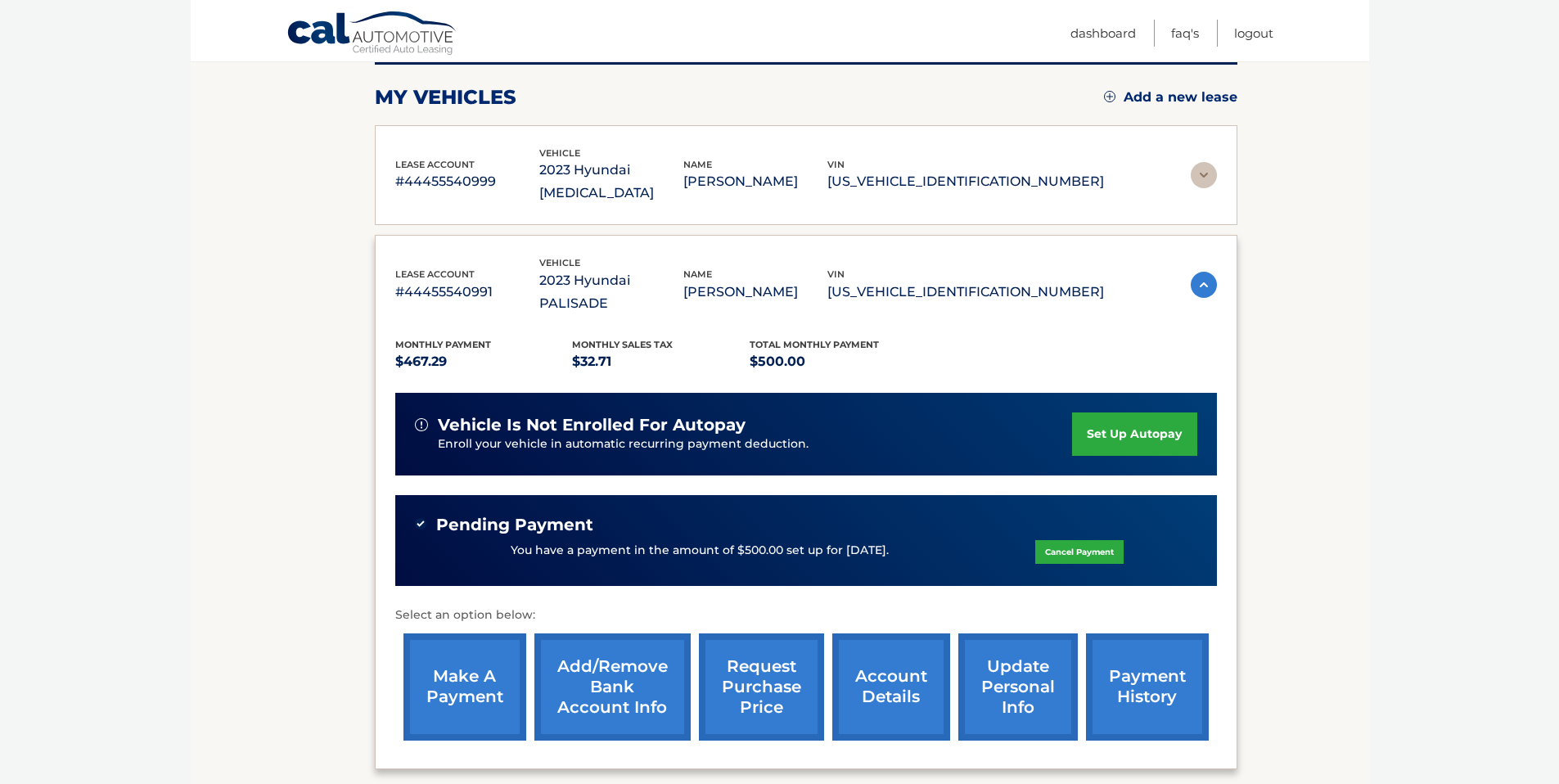
scroll to position [225, 0]
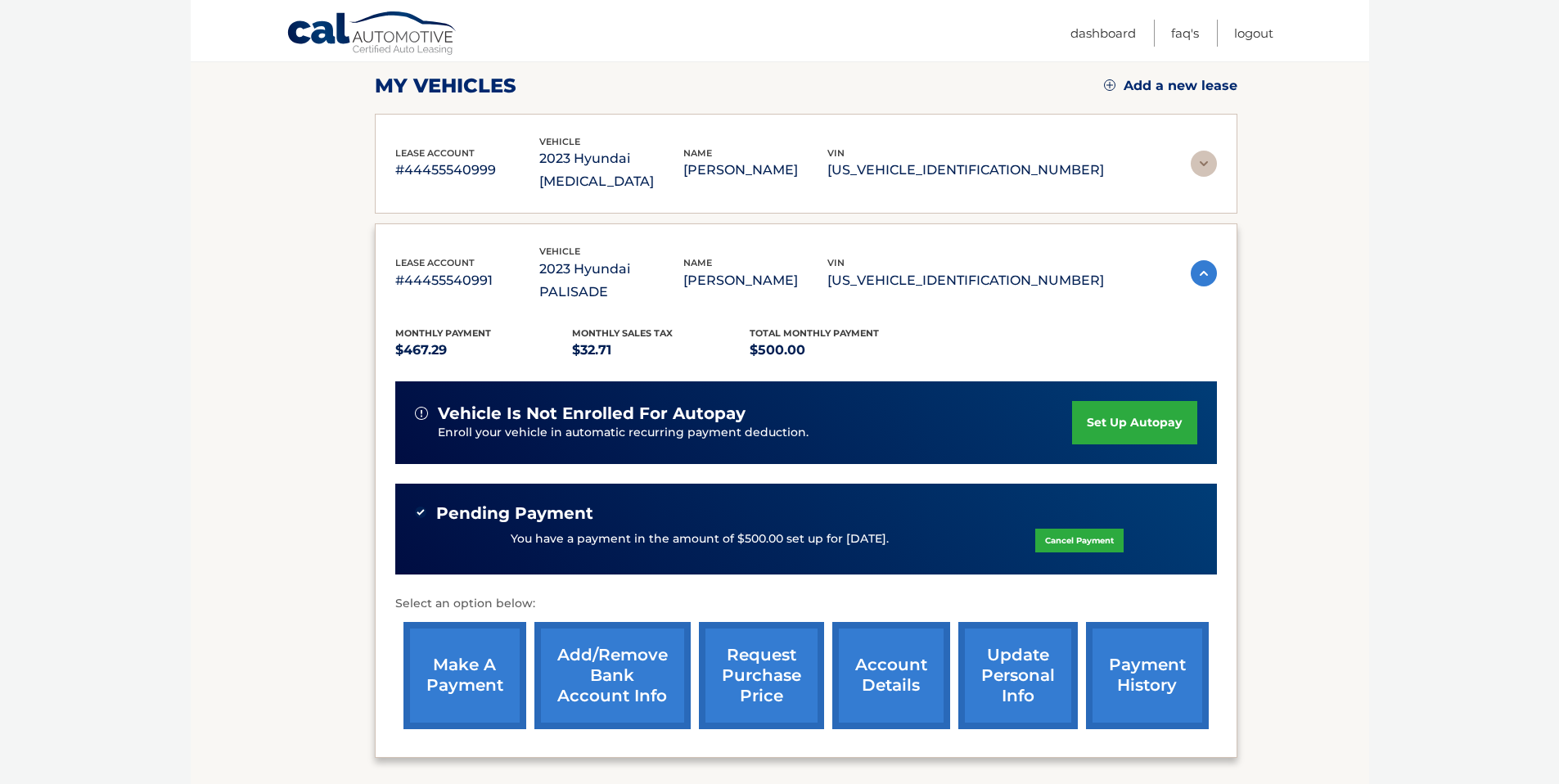
click at [755, 626] on link "request purchase price" at bounding box center [761, 675] width 125 height 107
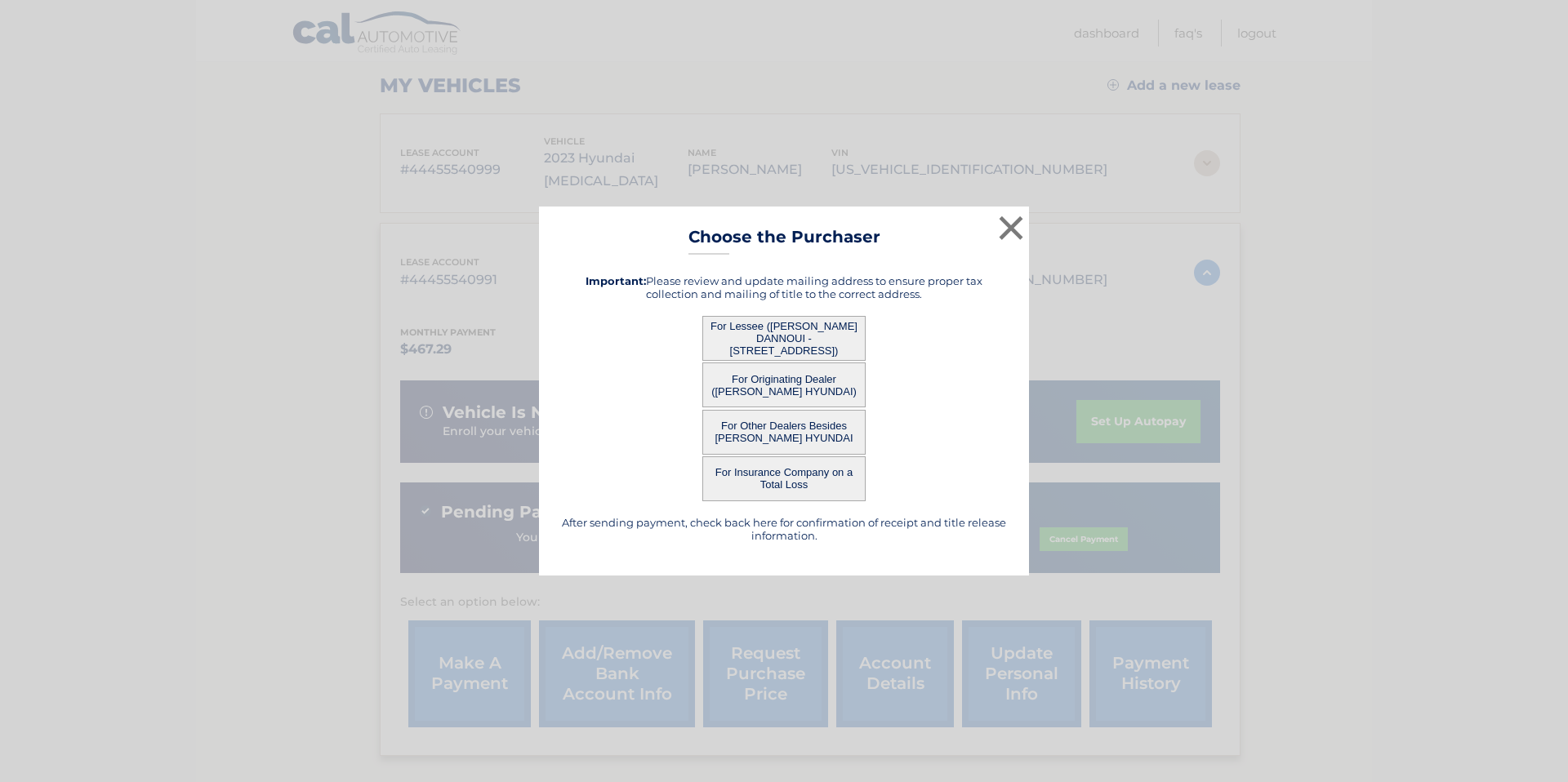
click at [764, 344] on button "For Lessee ([PERSON_NAME] DANNOUI - [STREET_ADDRESS])" at bounding box center [783, 338] width 164 height 45
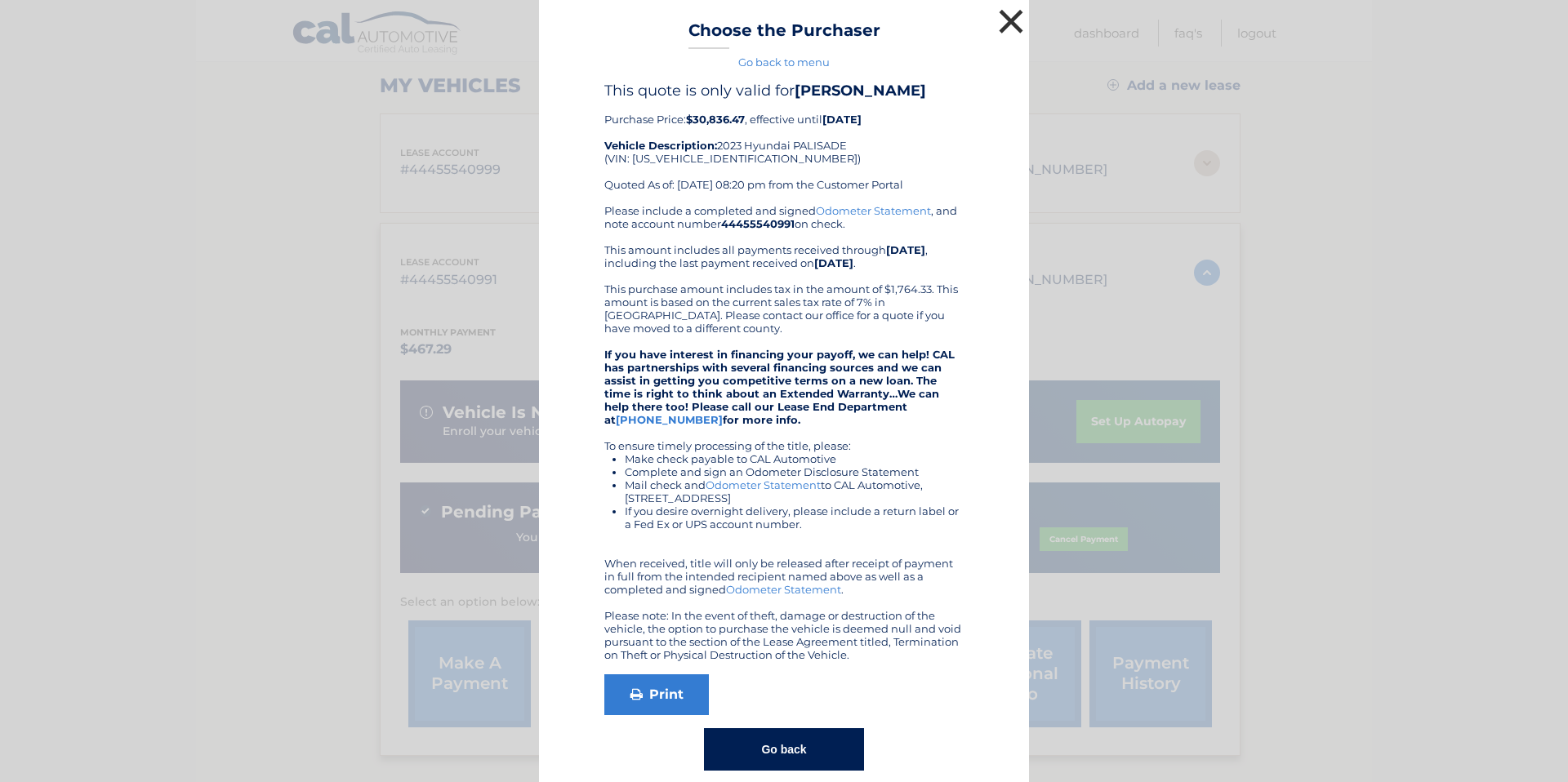
click at [1003, 19] on button "×" at bounding box center [1011, 21] width 33 height 33
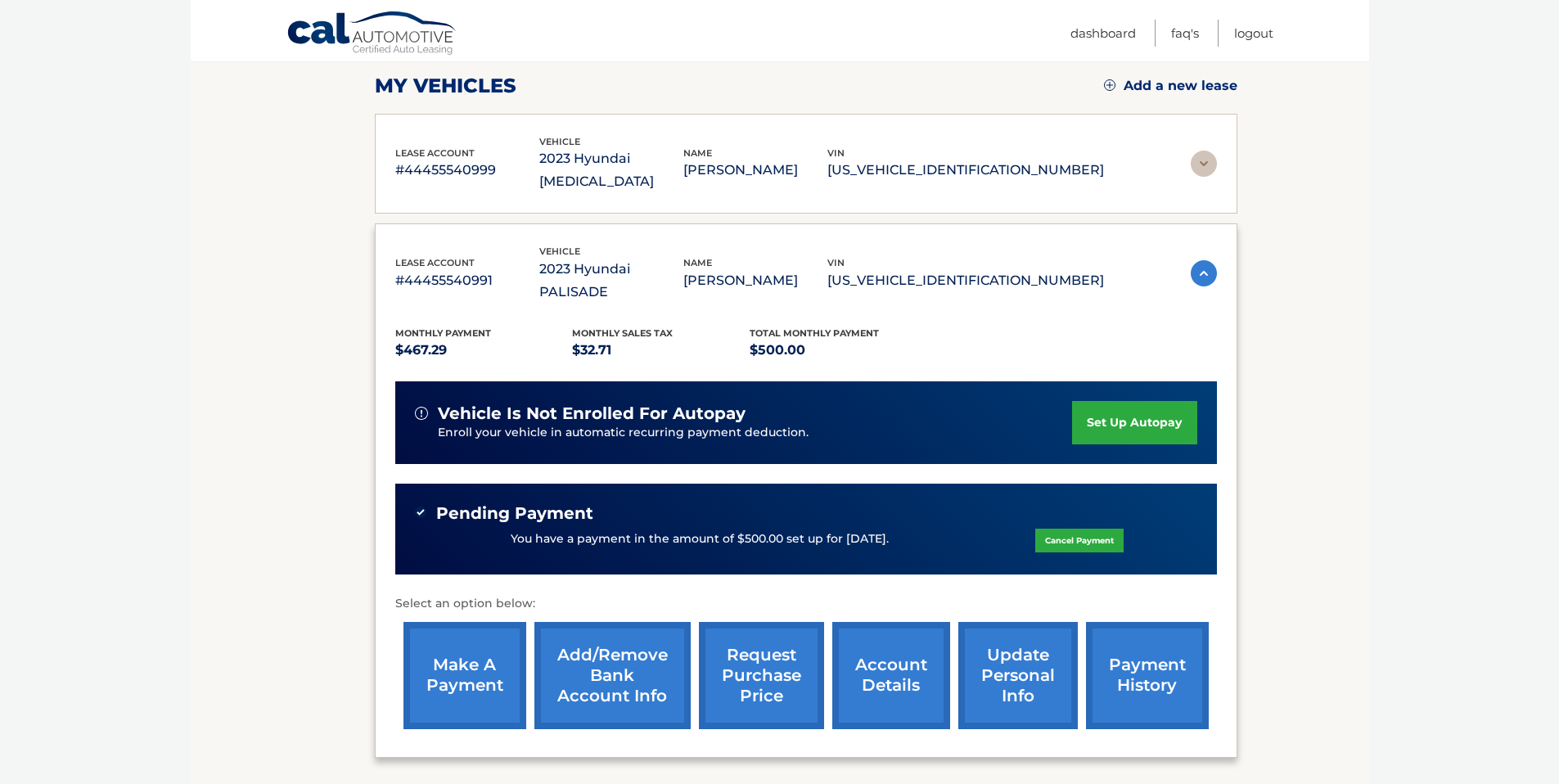
click at [747, 626] on link "request purchase price" at bounding box center [761, 675] width 125 height 107
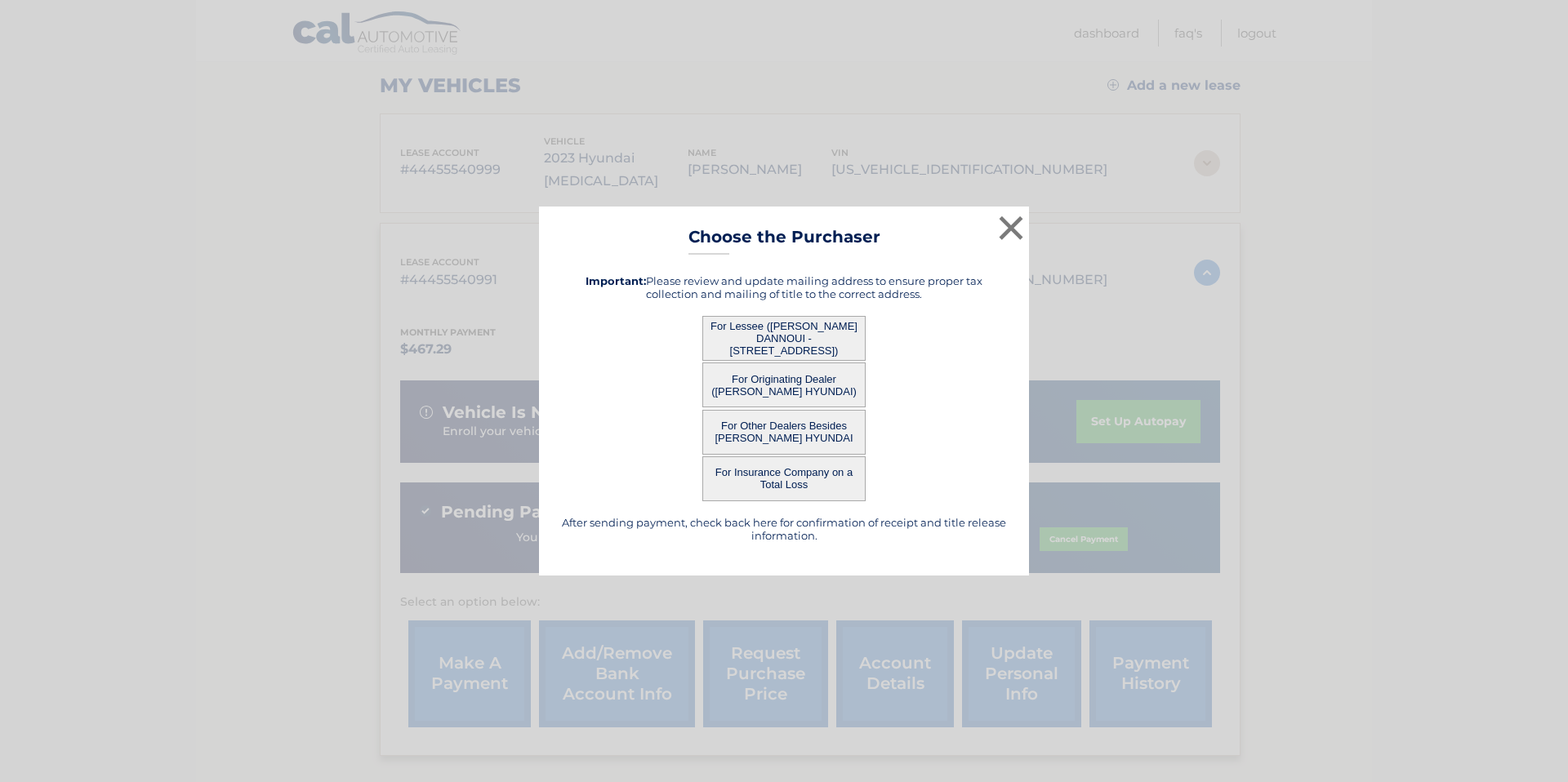
click at [786, 386] on button "For Originating Dealer ([PERSON_NAME] HYUNDAI)" at bounding box center [783, 385] width 164 height 45
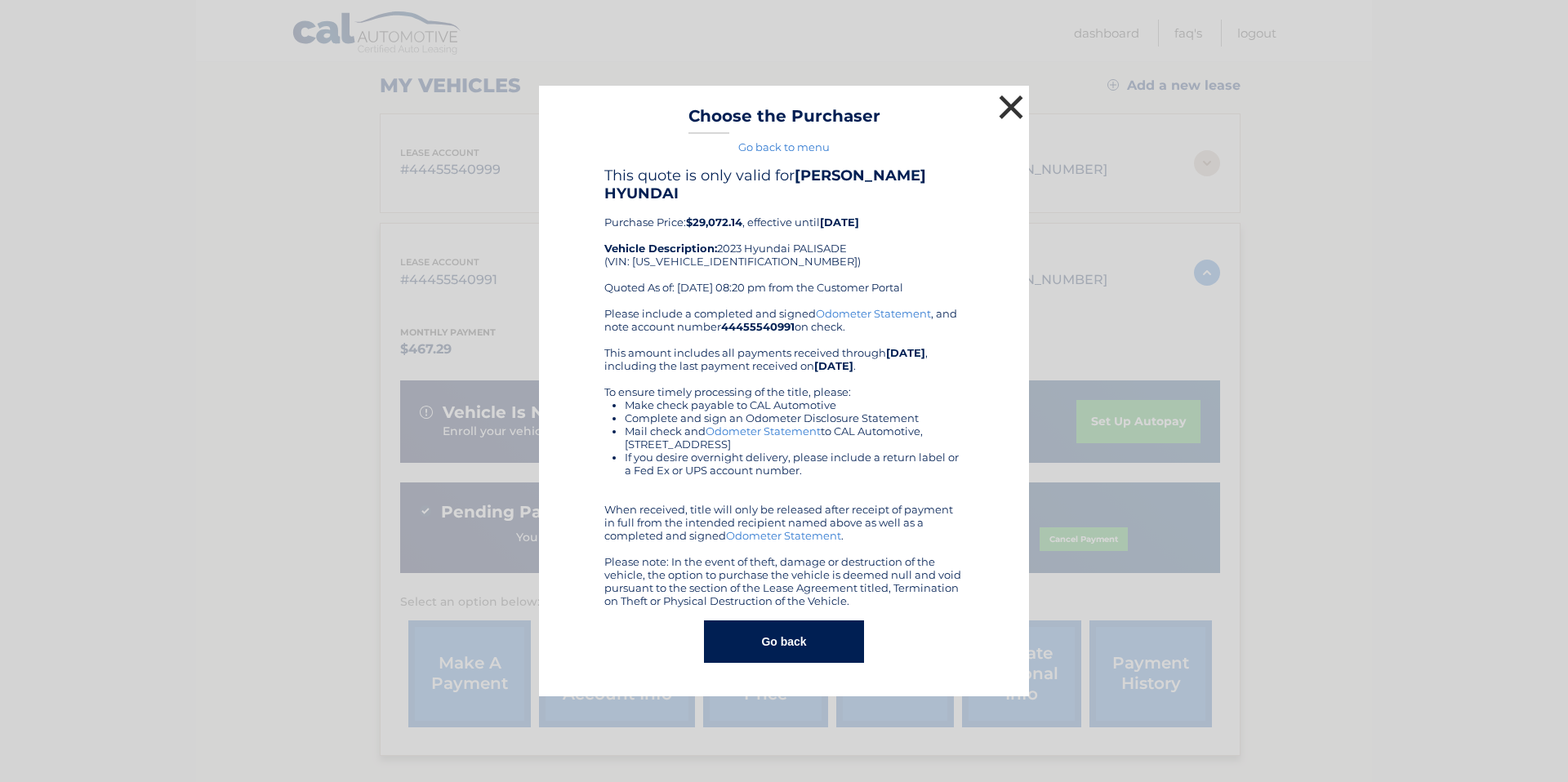
click at [1012, 98] on button "×" at bounding box center [1011, 107] width 33 height 33
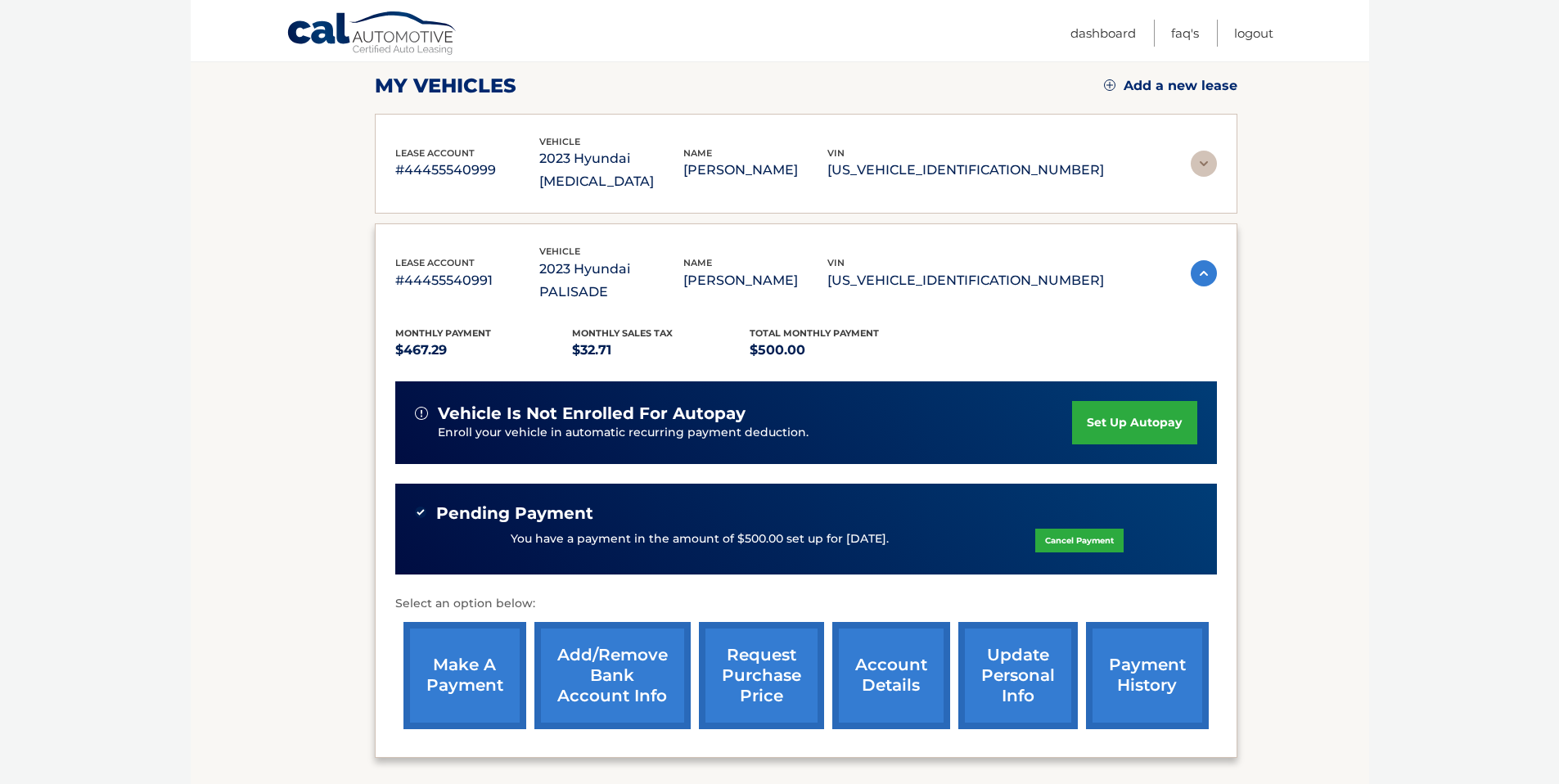
click at [780, 622] on link "request purchase price" at bounding box center [761, 675] width 125 height 107
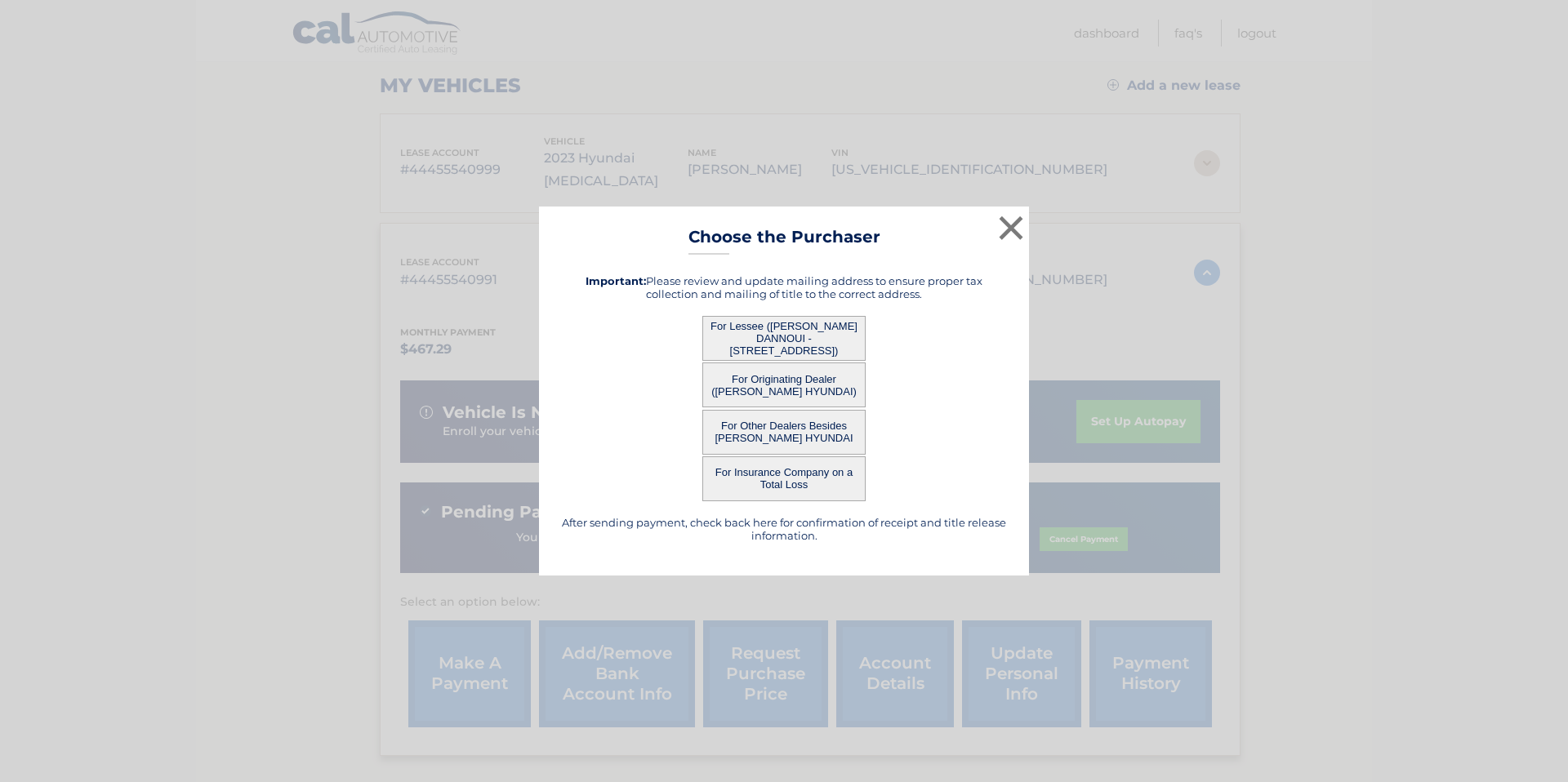
click at [799, 436] on button "For Other Dealers Besides [PERSON_NAME] HYUNDAI" at bounding box center [783, 432] width 164 height 45
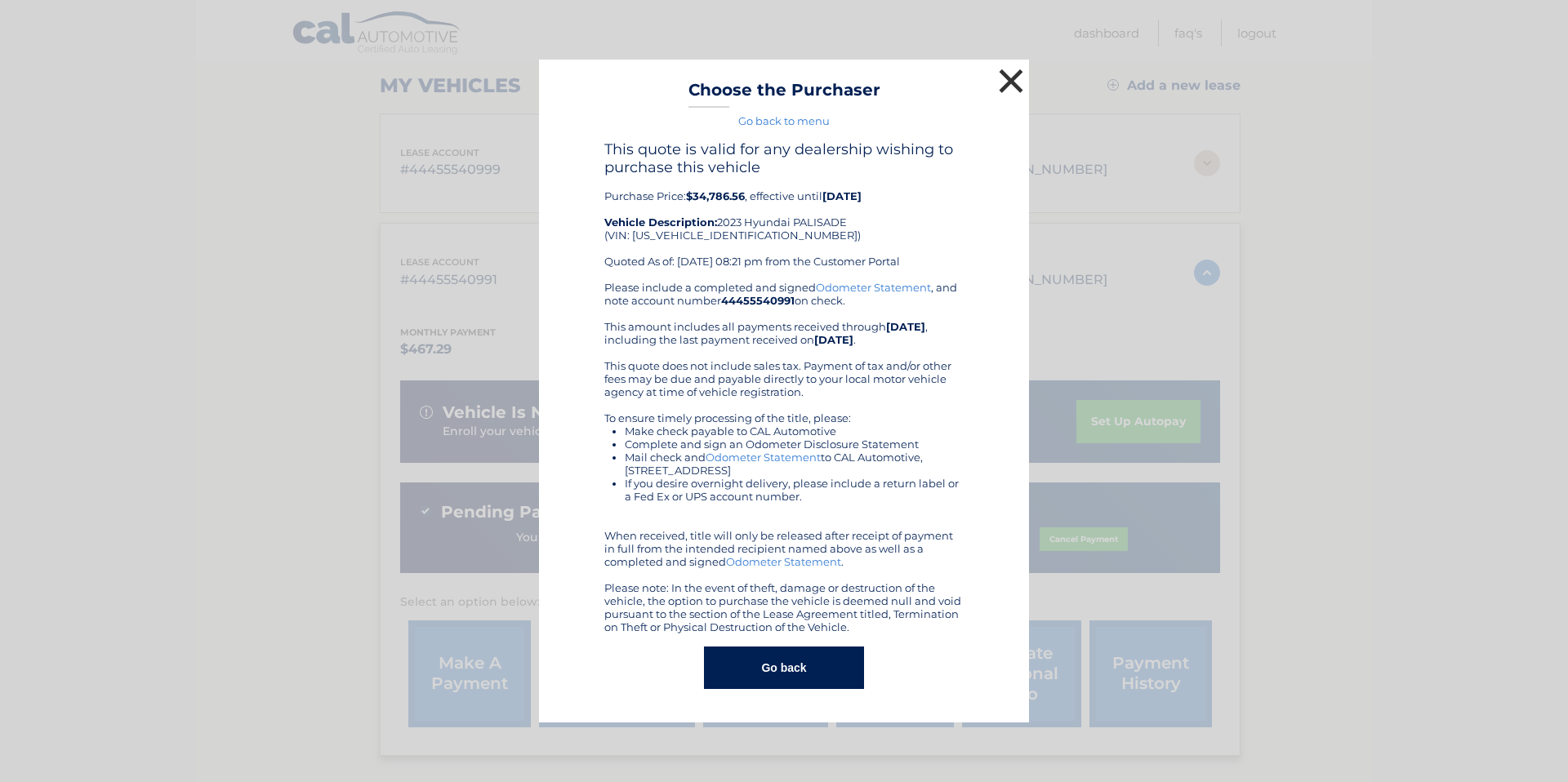
click at [1016, 79] on button "×" at bounding box center [1011, 81] width 33 height 33
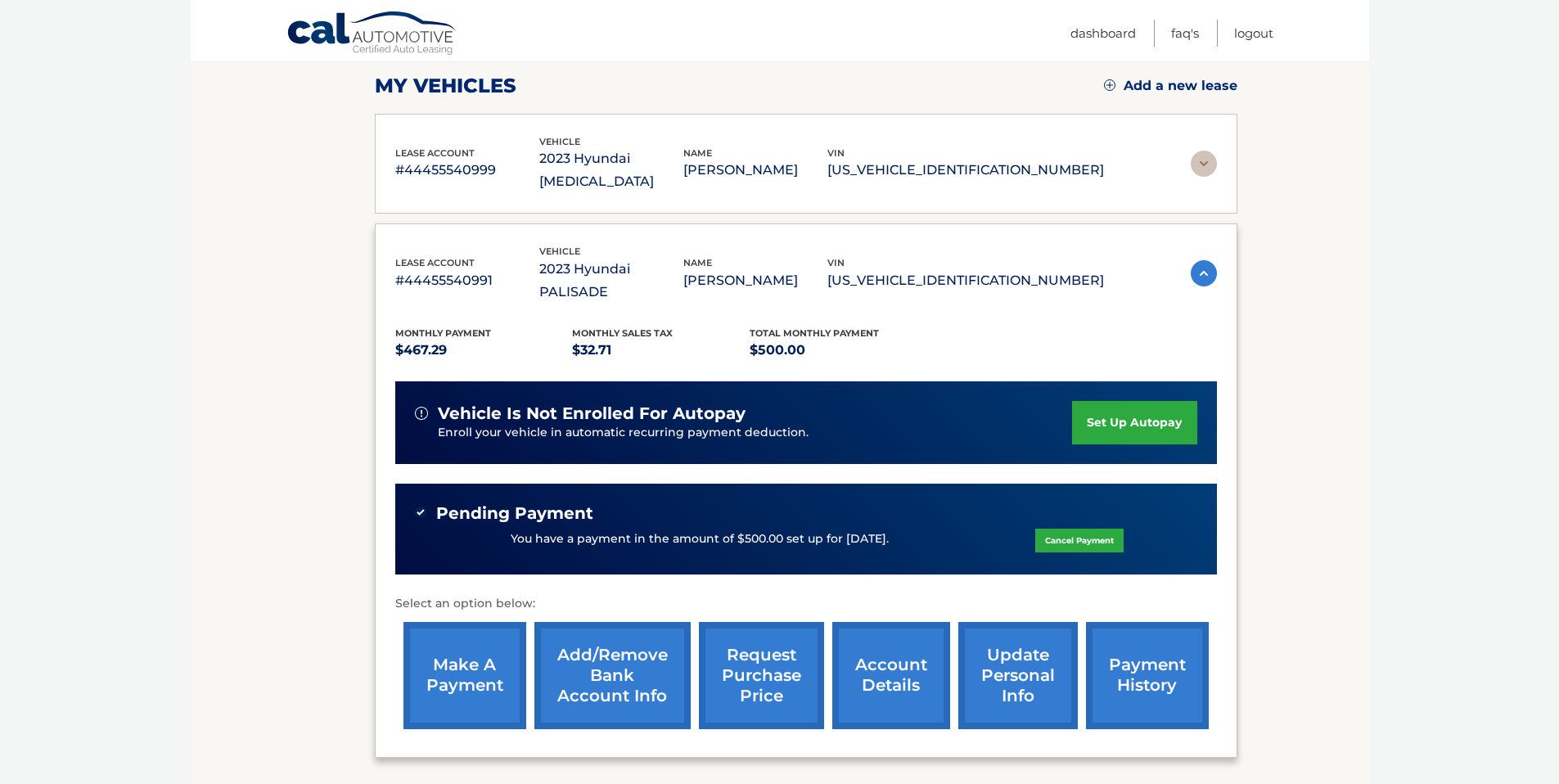
click at [765, 674] on link "request purchase price" at bounding box center [761, 675] width 125 height 107
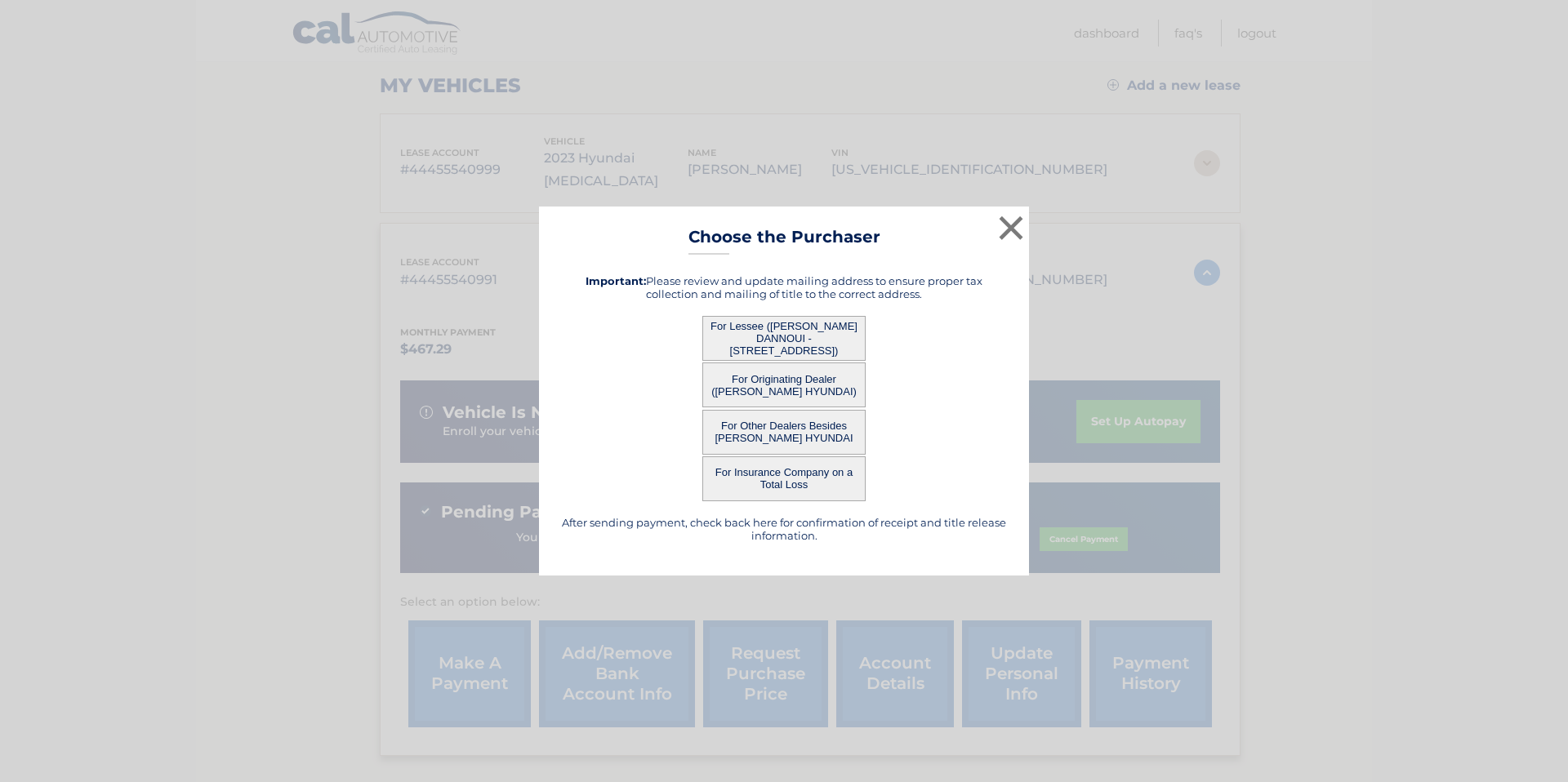
click at [797, 334] on button "For Lessee ([PERSON_NAME] DANNOUI - [STREET_ADDRESS])" at bounding box center [783, 338] width 164 height 45
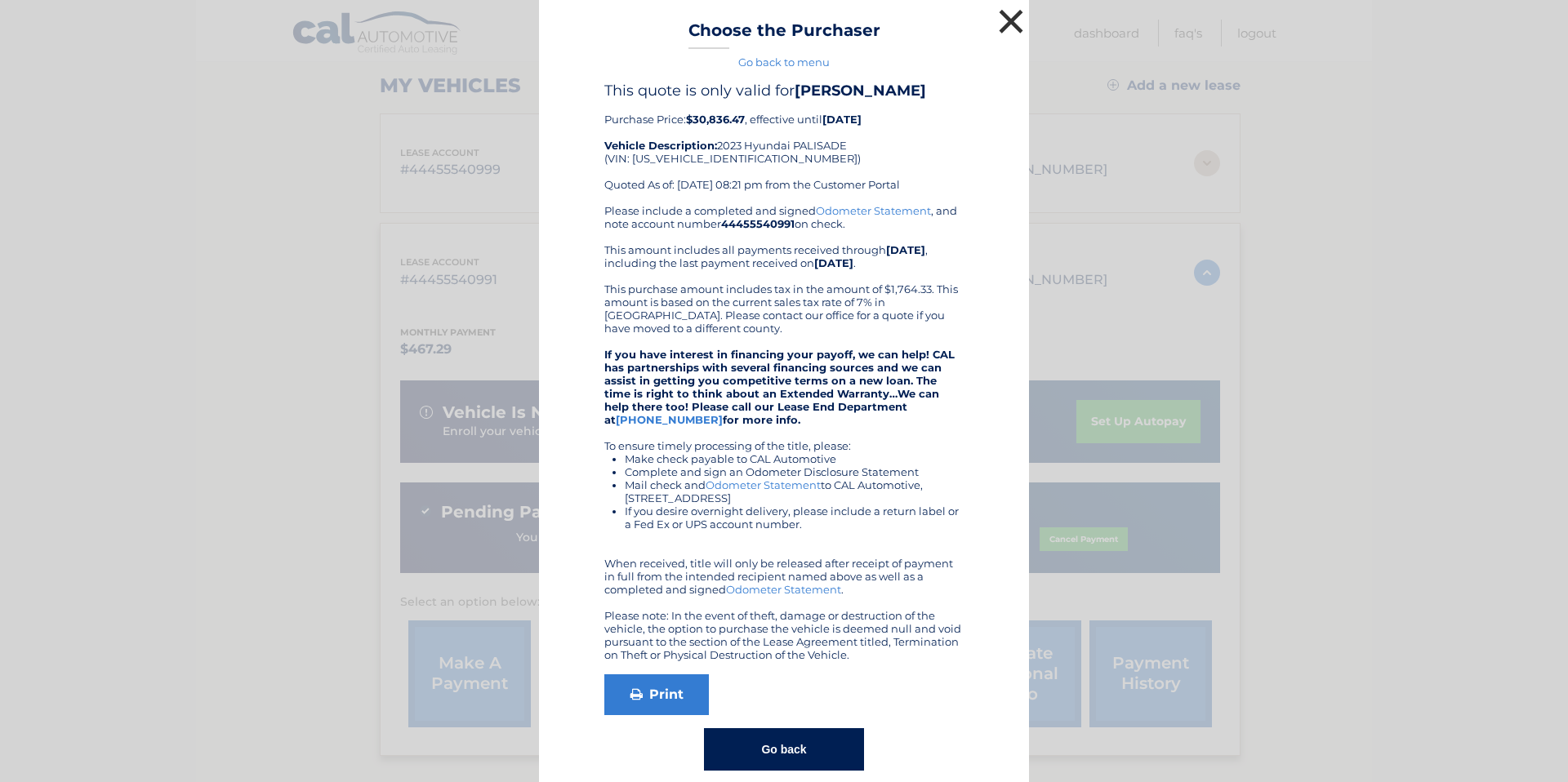
click at [1007, 26] on button "×" at bounding box center [1011, 21] width 33 height 33
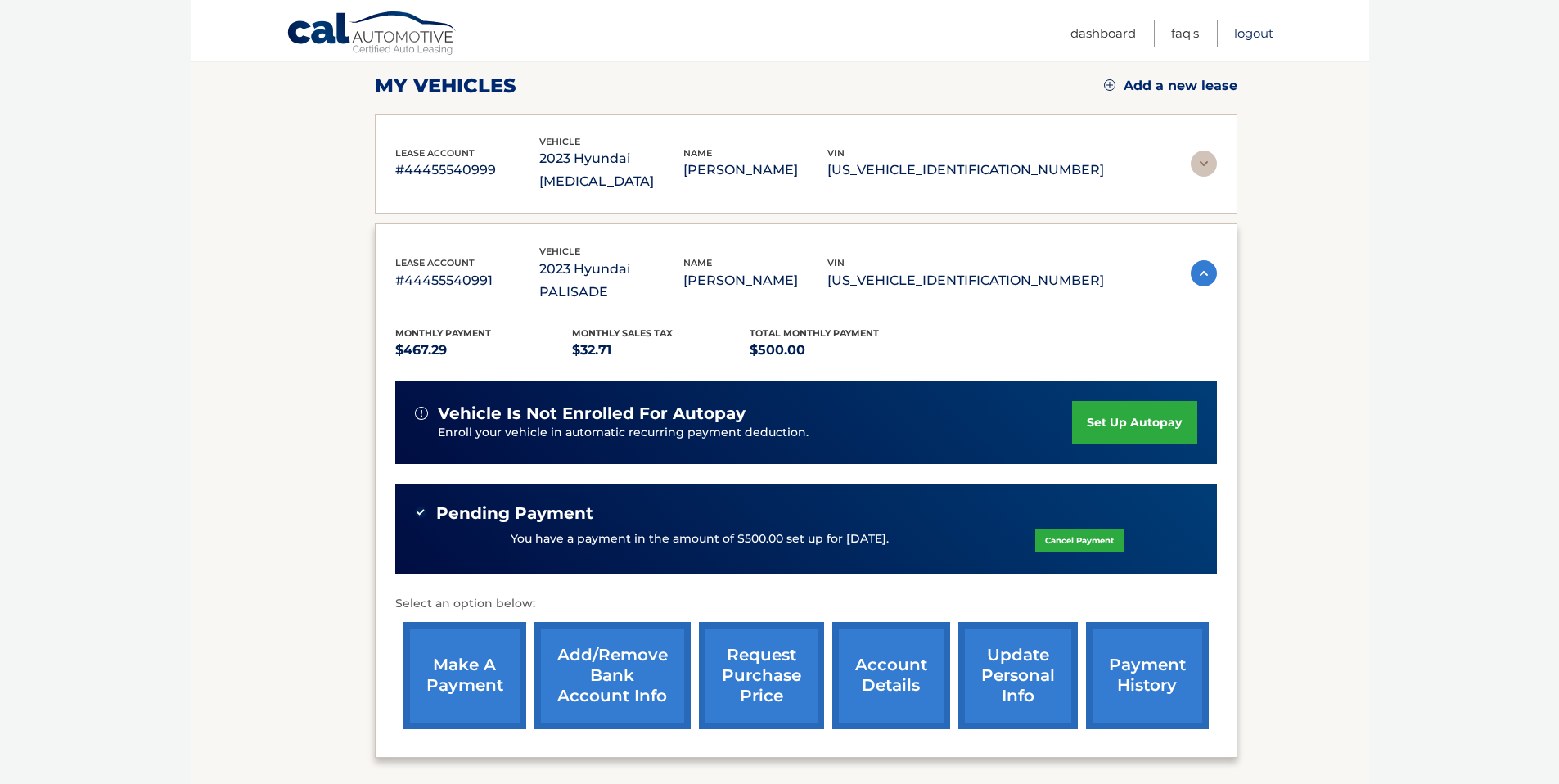
click at [1249, 37] on link "Logout" at bounding box center [1253, 32] width 39 height 27
